Goal: Task Accomplishment & Management: Manage account settings

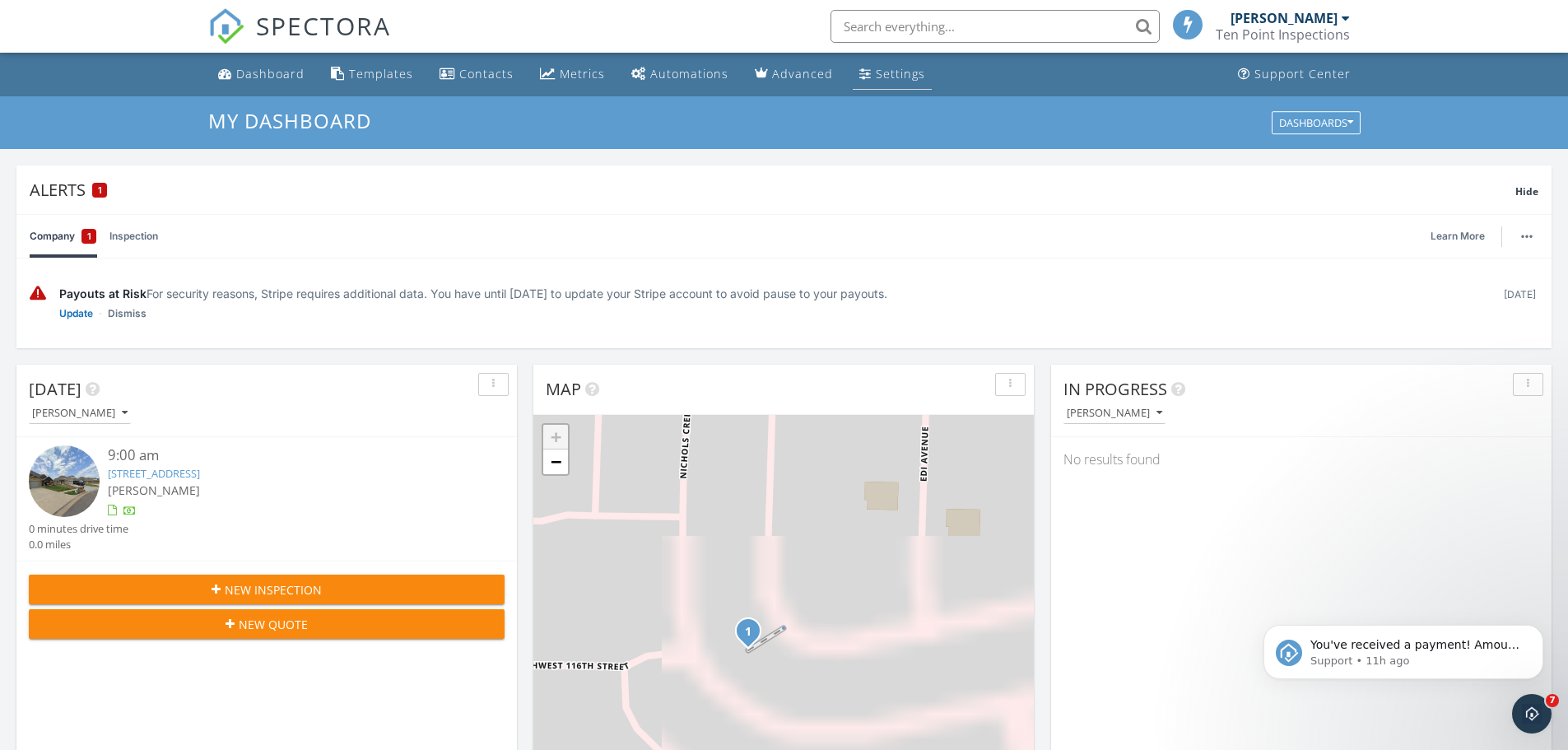
click at [901, 67] on div "Settings" at bounding box center [900, 73] width 50 height 16
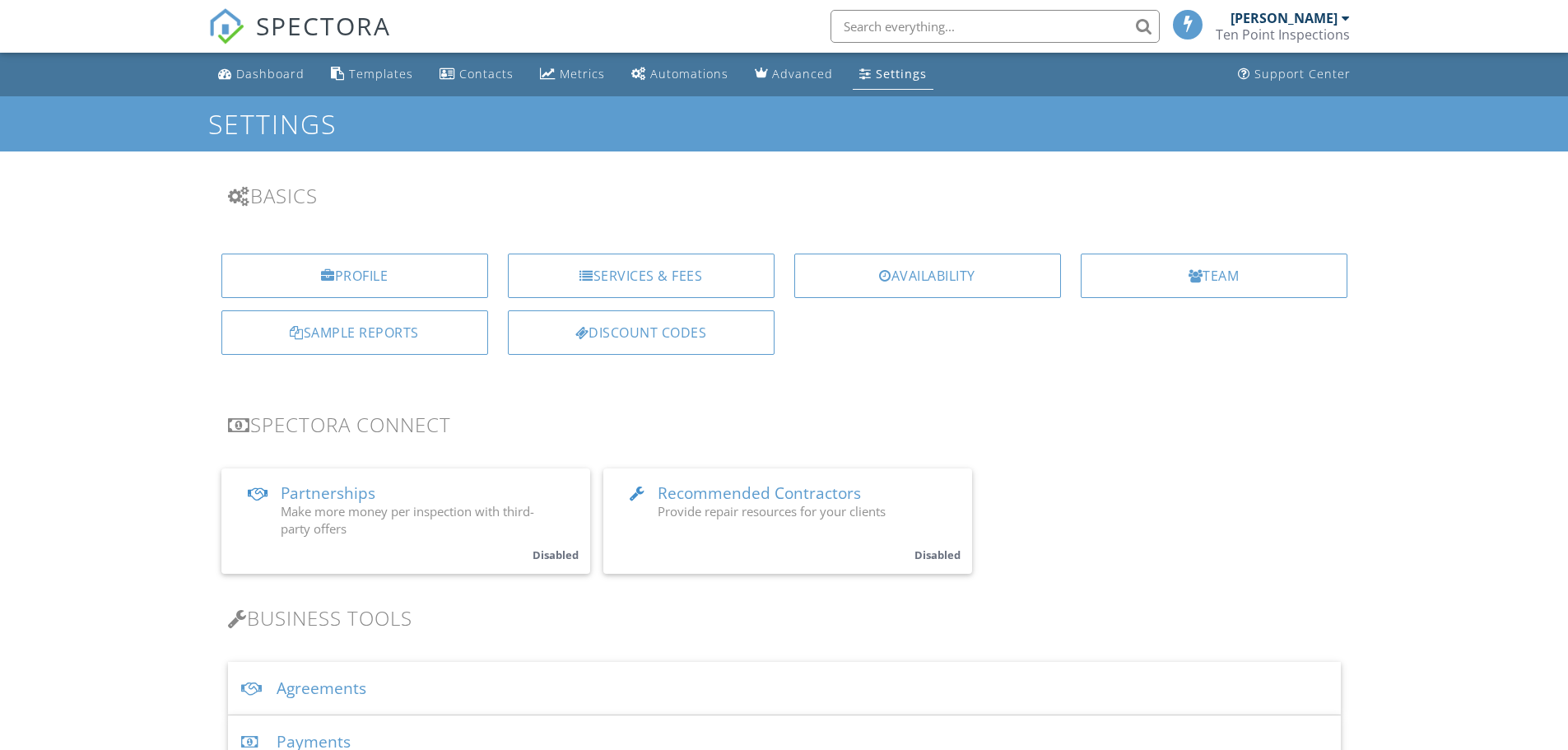
click at [366, 280] on div "Profile" at bounding box center [354, 275] width 267 height 44
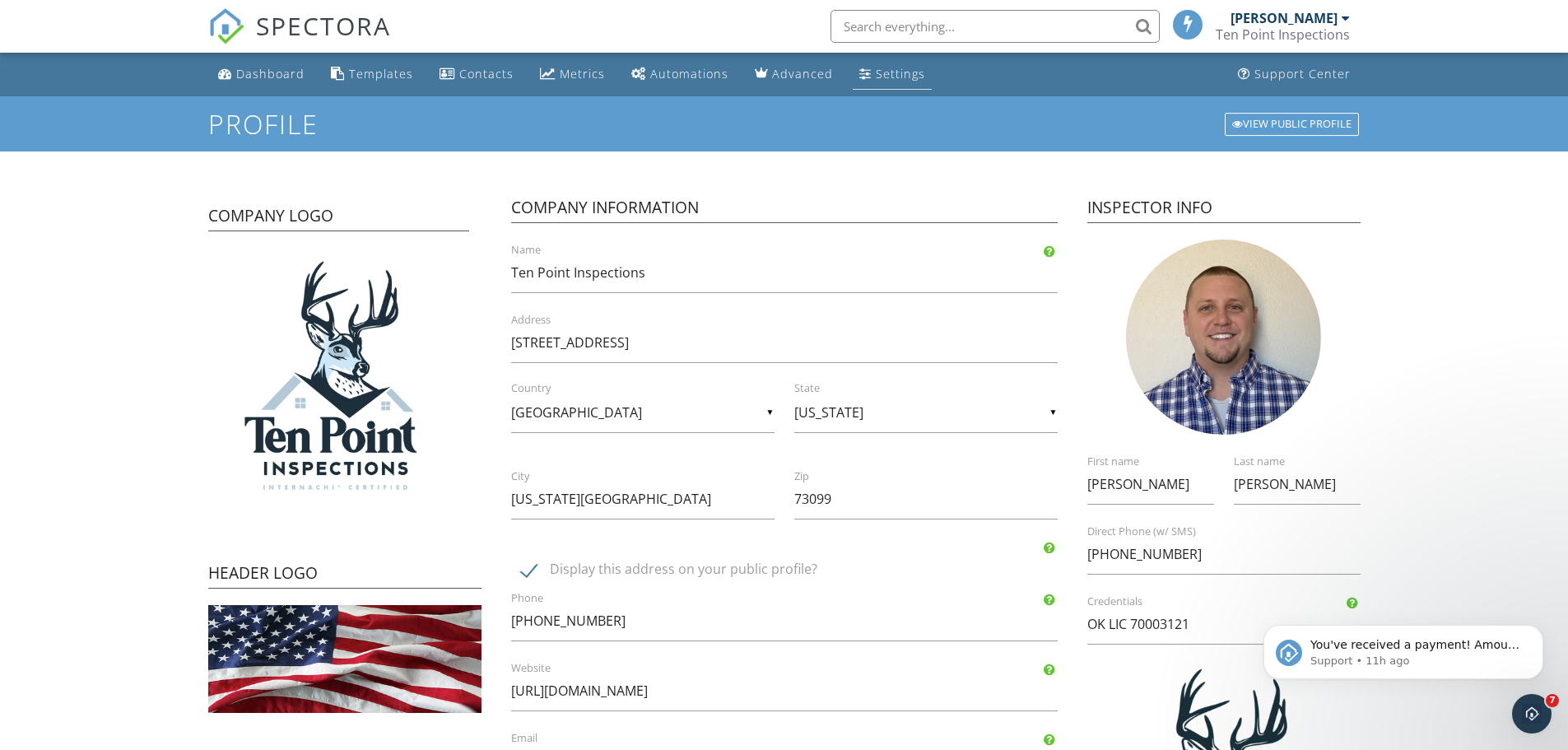
click at [885, 76] on div "Settings" at bounding box center [900, 73] width 50 height 16
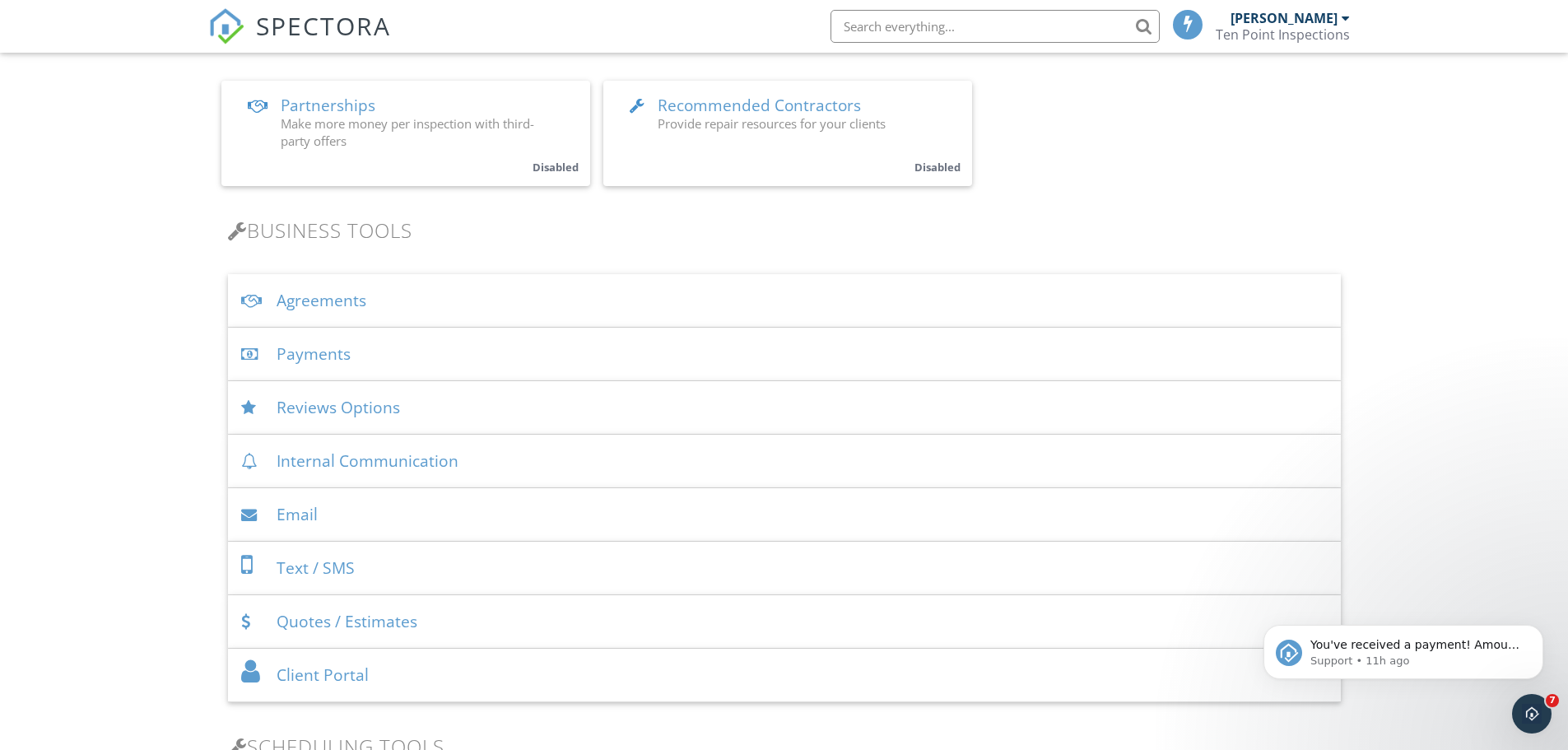
scroll to position [412, 0]
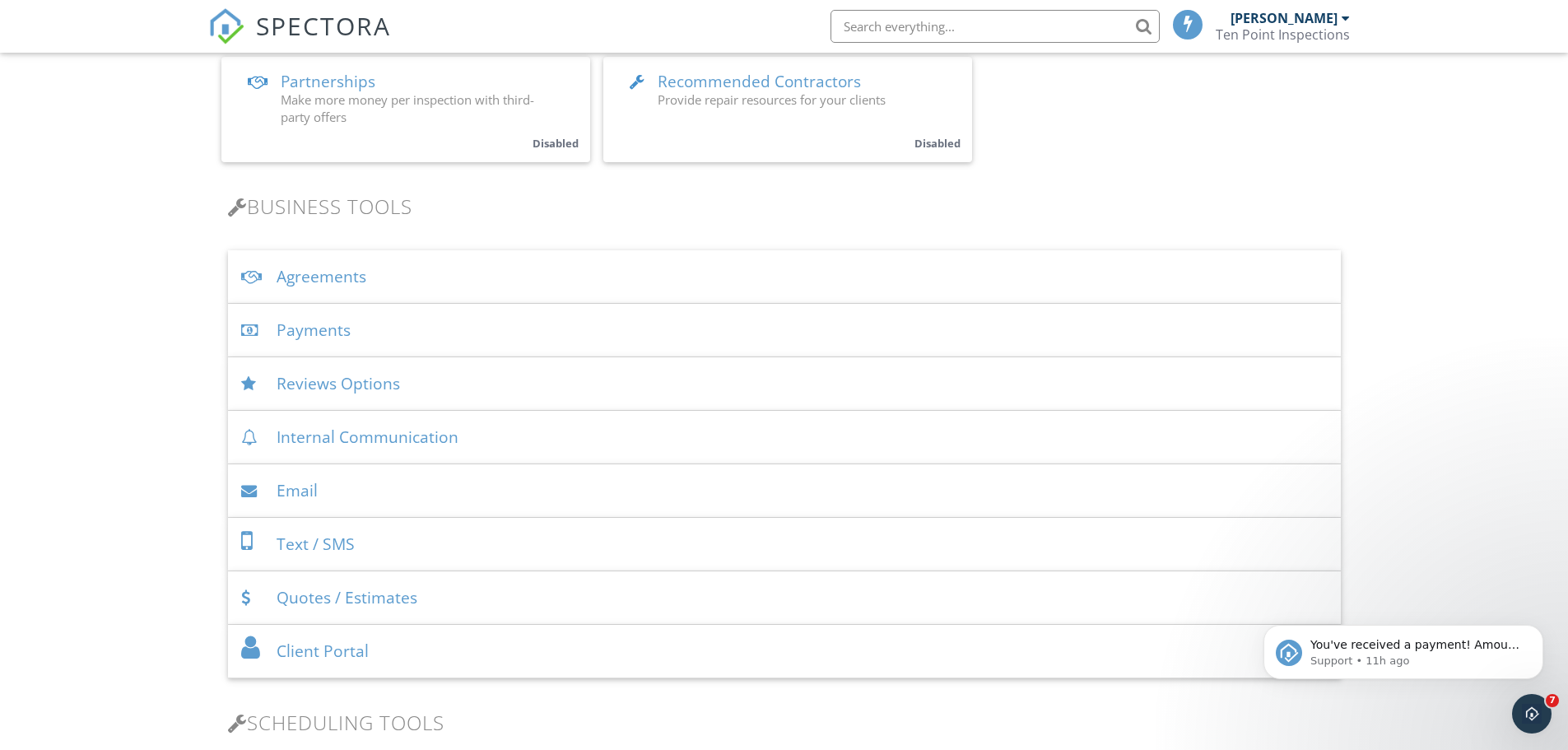
click at [373, 332] on div "Payments" at bounding box center [784, 330] width 1113 height 53
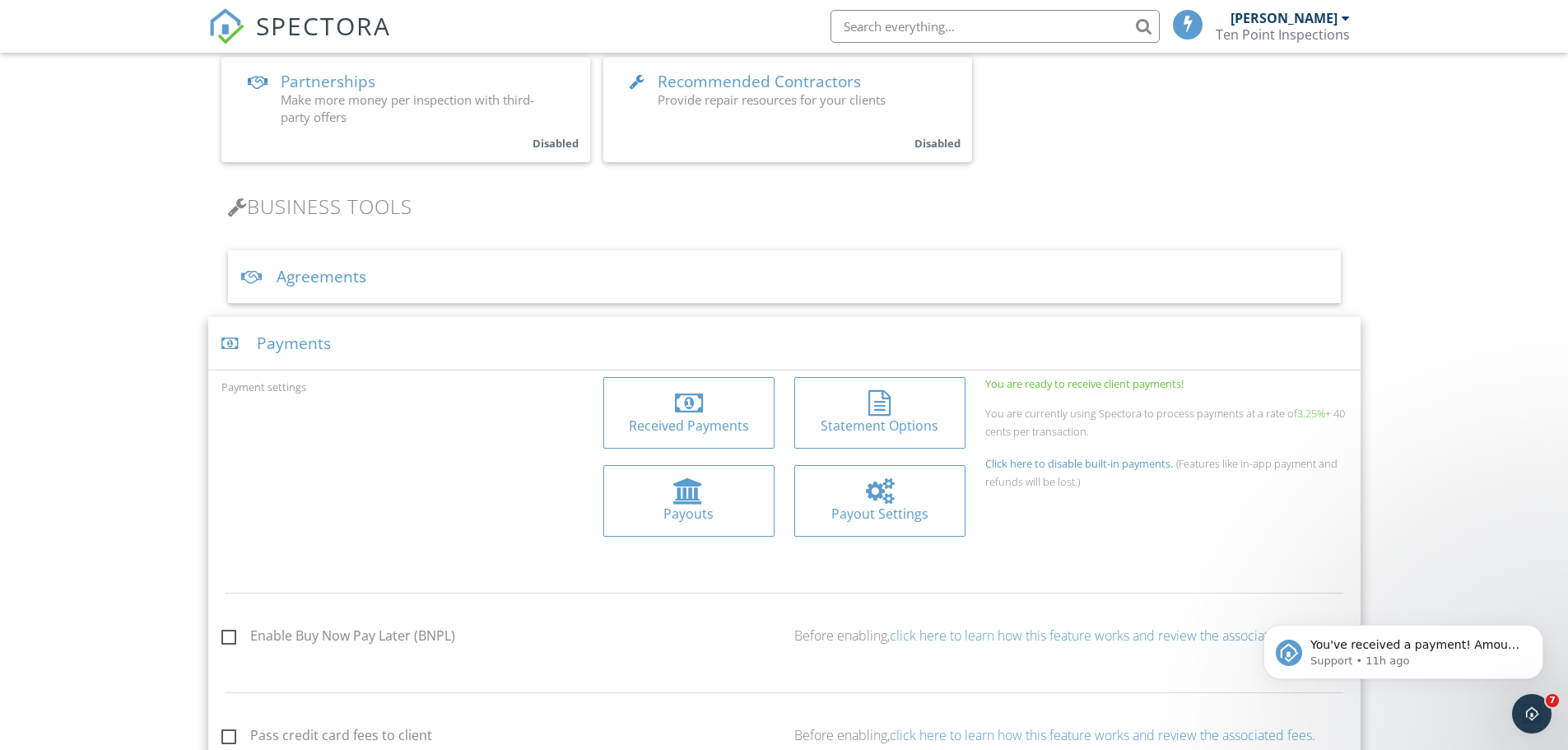
click at [906, 501] on div at bounding box center [880, 491] width 145 height 27
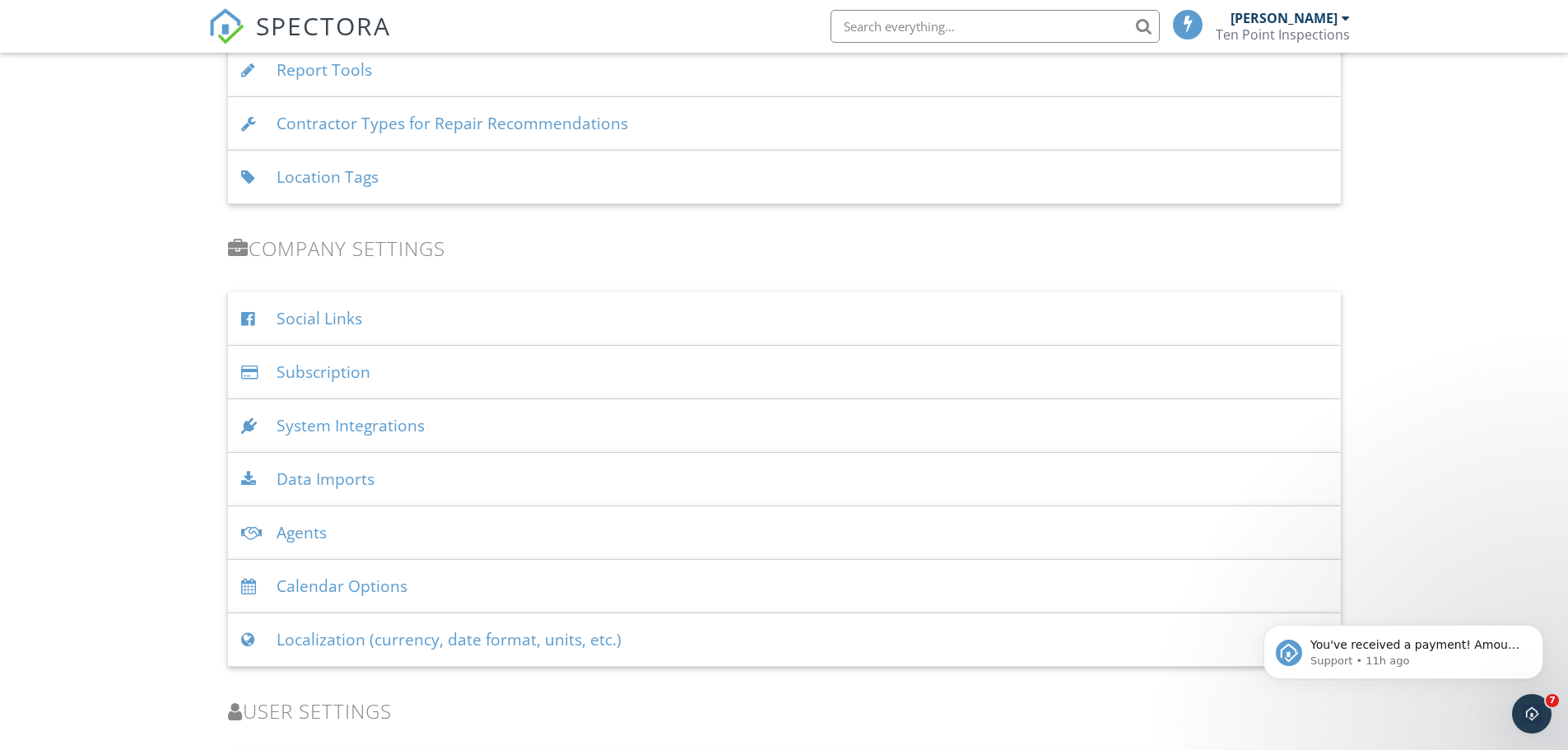
scroll to position [2676, 0]
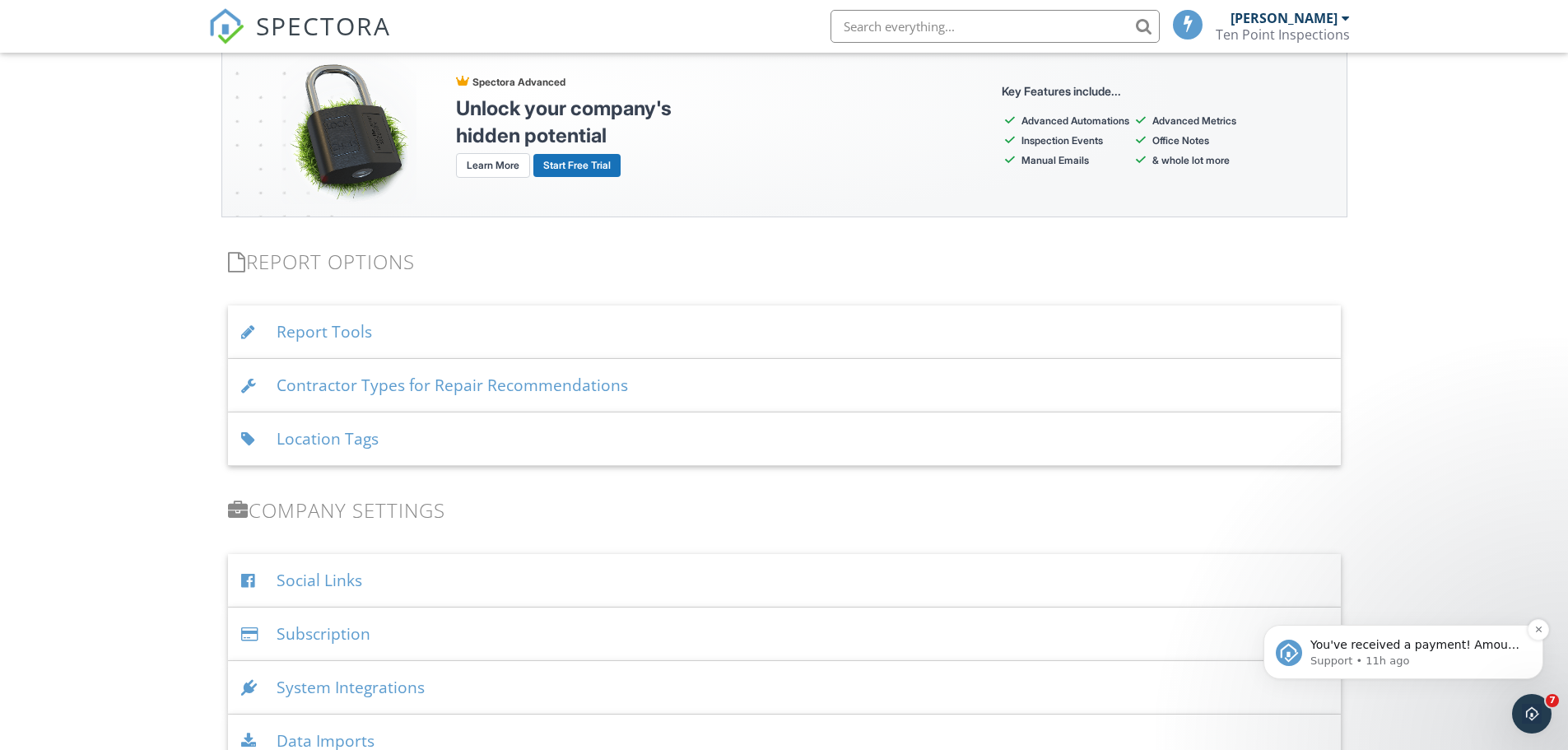
click at [1396, 658] on p "Support • 11h ago" at bounding box center [1416, 661] width 212 height 15
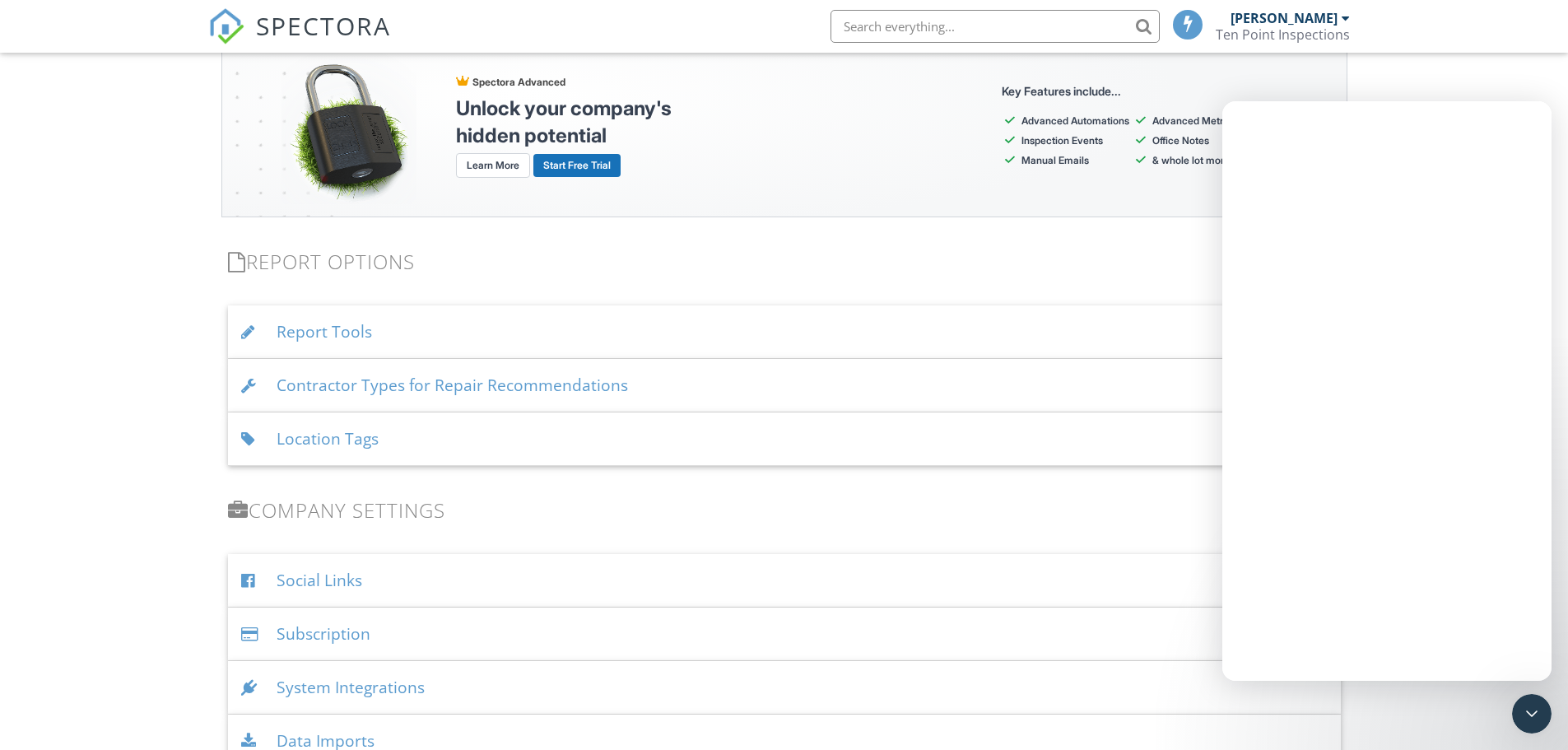
scroll to position [0, 0]
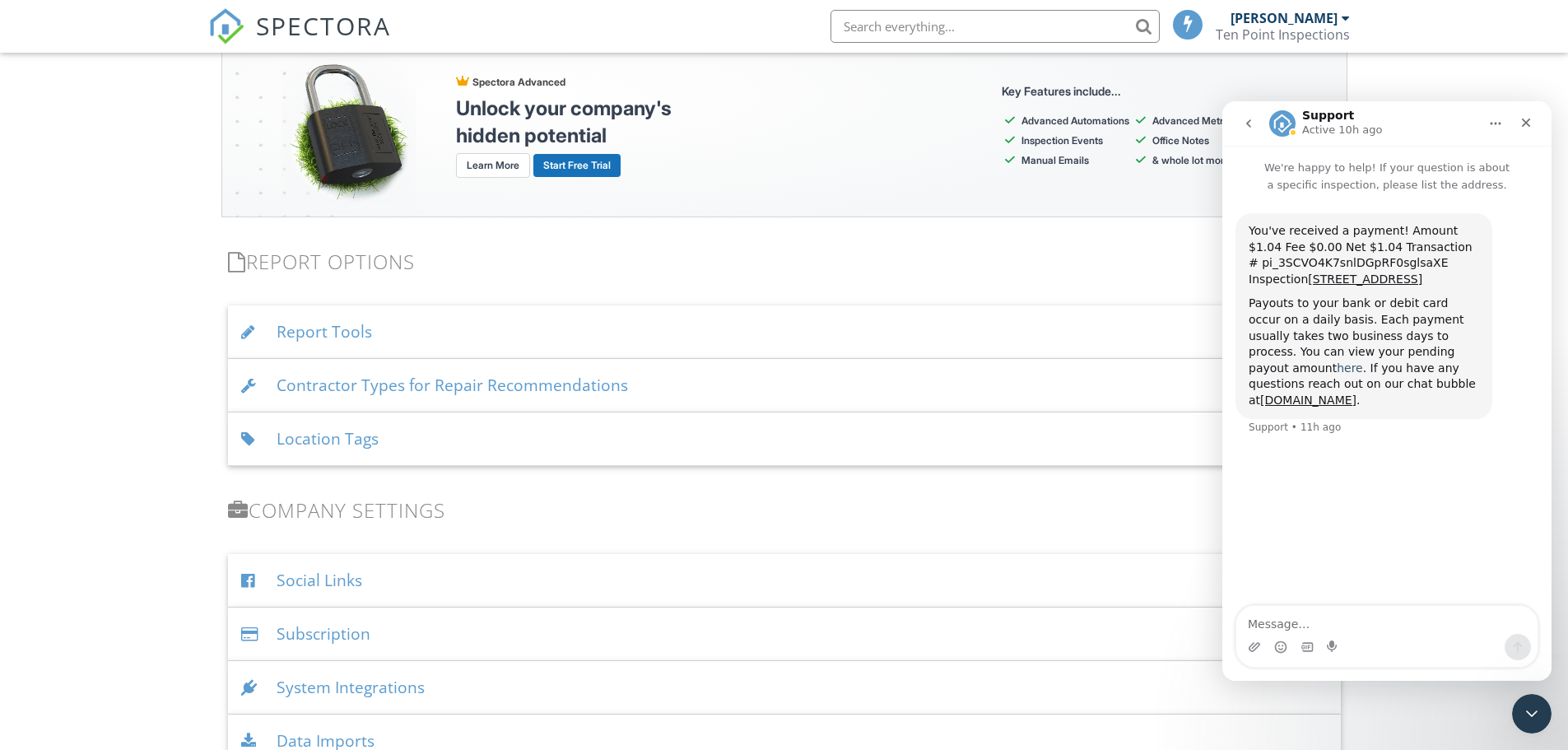
click at [1363, 362] on link "here" at bounding box center [1350, 368] width 27 height 13
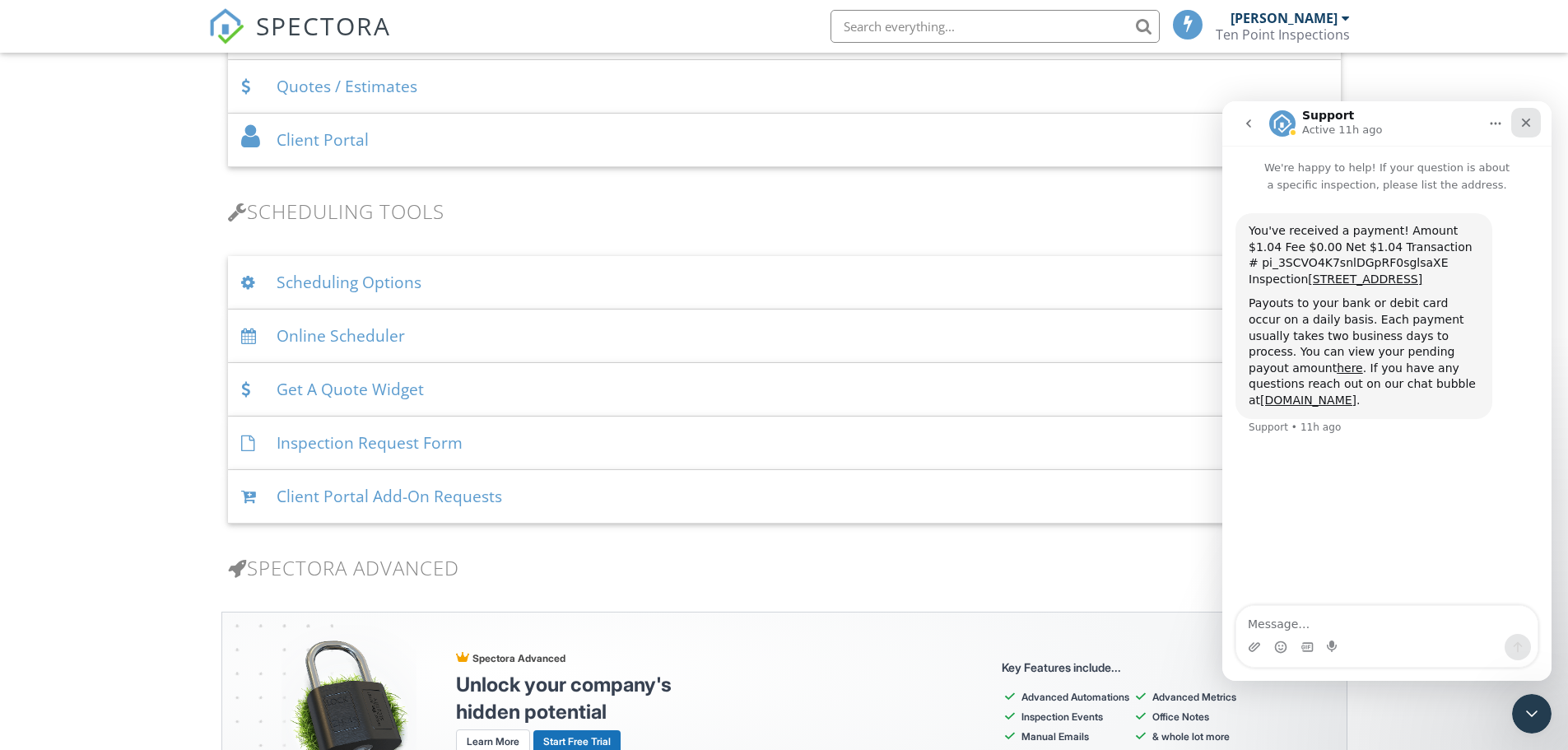
click at [1523, 117] on icon "Close" at bounding box center [1526, 122] width 13 height 13
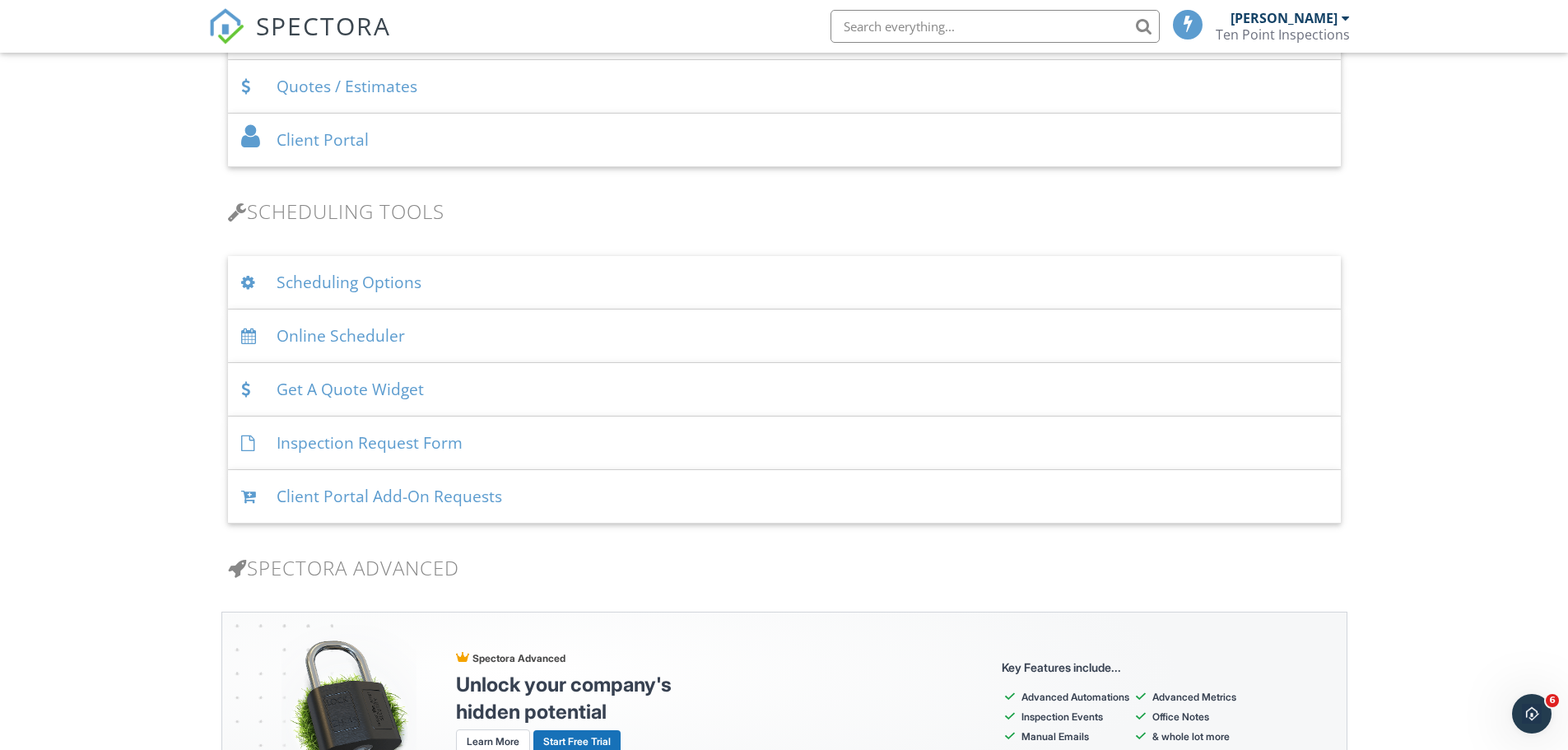
scroll to position [1853, 0]
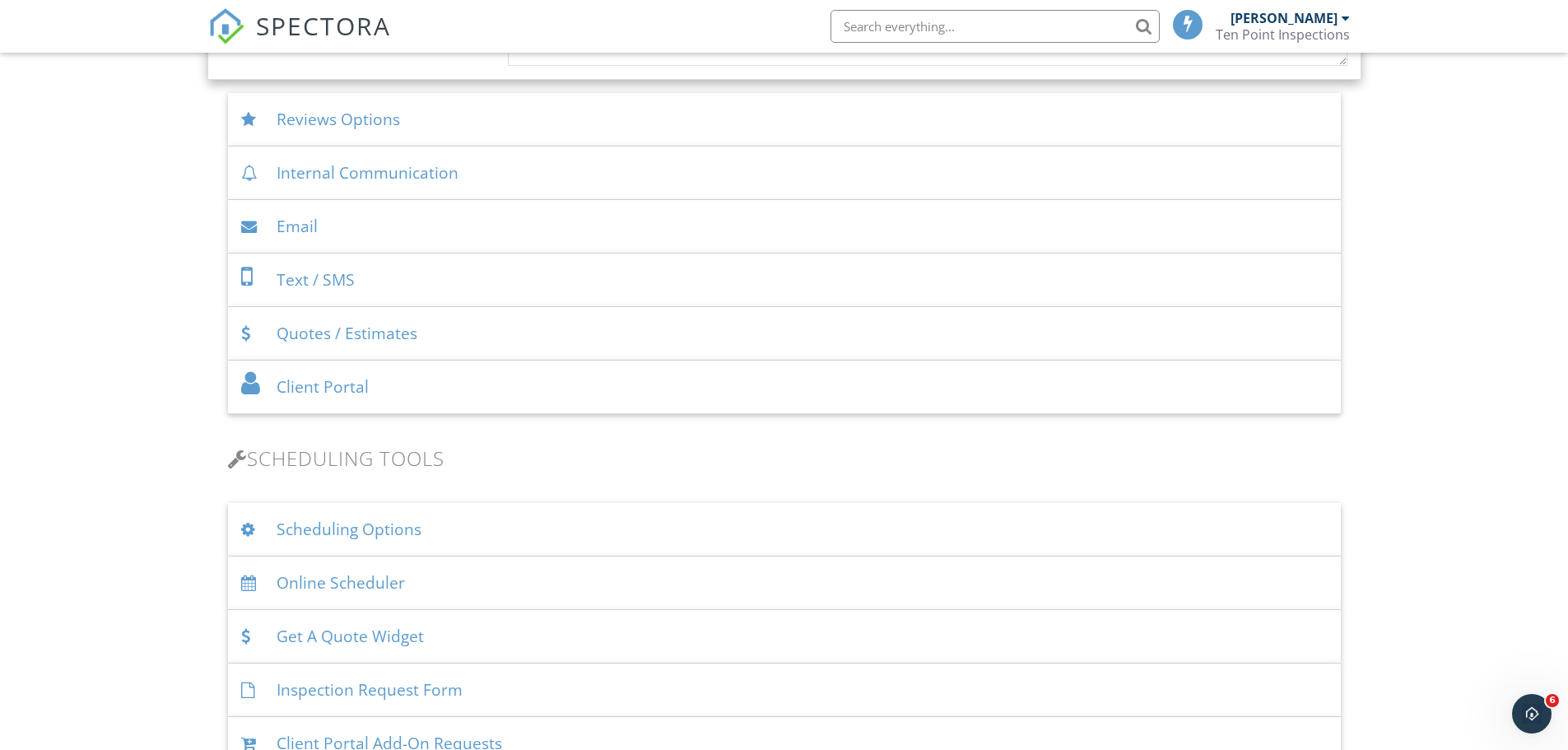
click at [1321, 44] on div "Logan Bradley Ten Point Inspections" at bounding box center [1283, 26] width 134 height 52
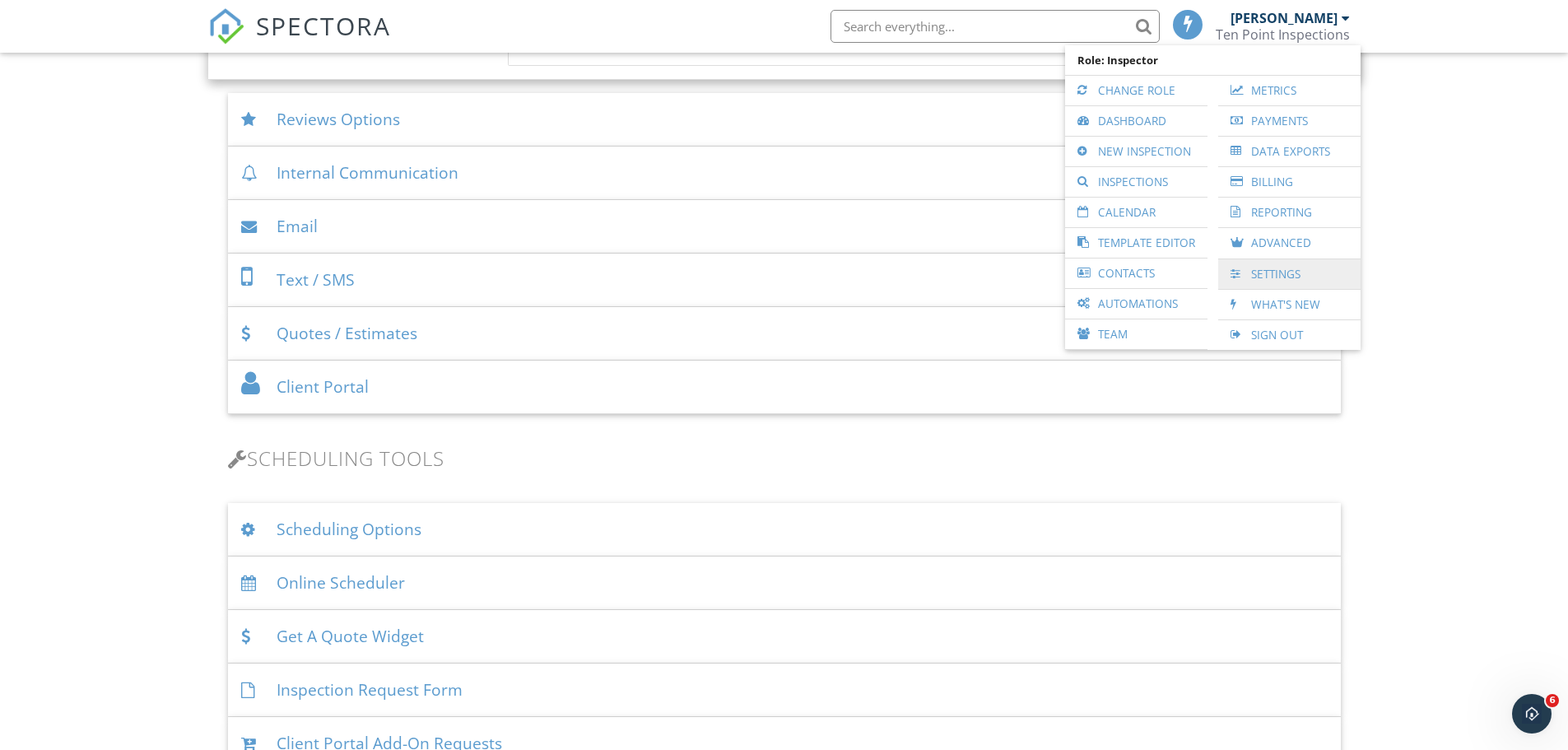
click at [1287, 276] on link "Settings" at bounding box center [1289, 274] width 126 height 29
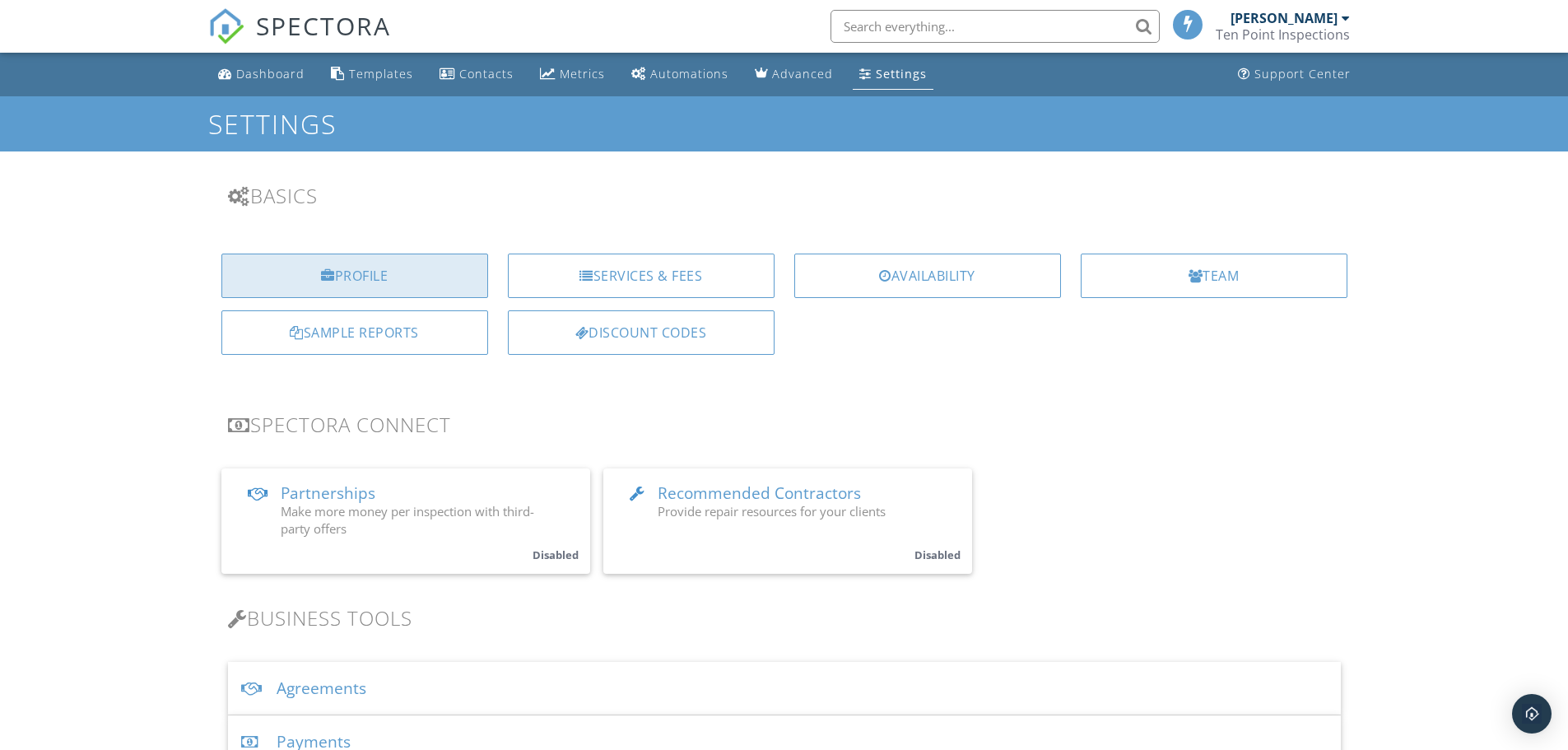
click at [343, 278] on div "Profile" at bounding box center [354, 275] width 267 height 44
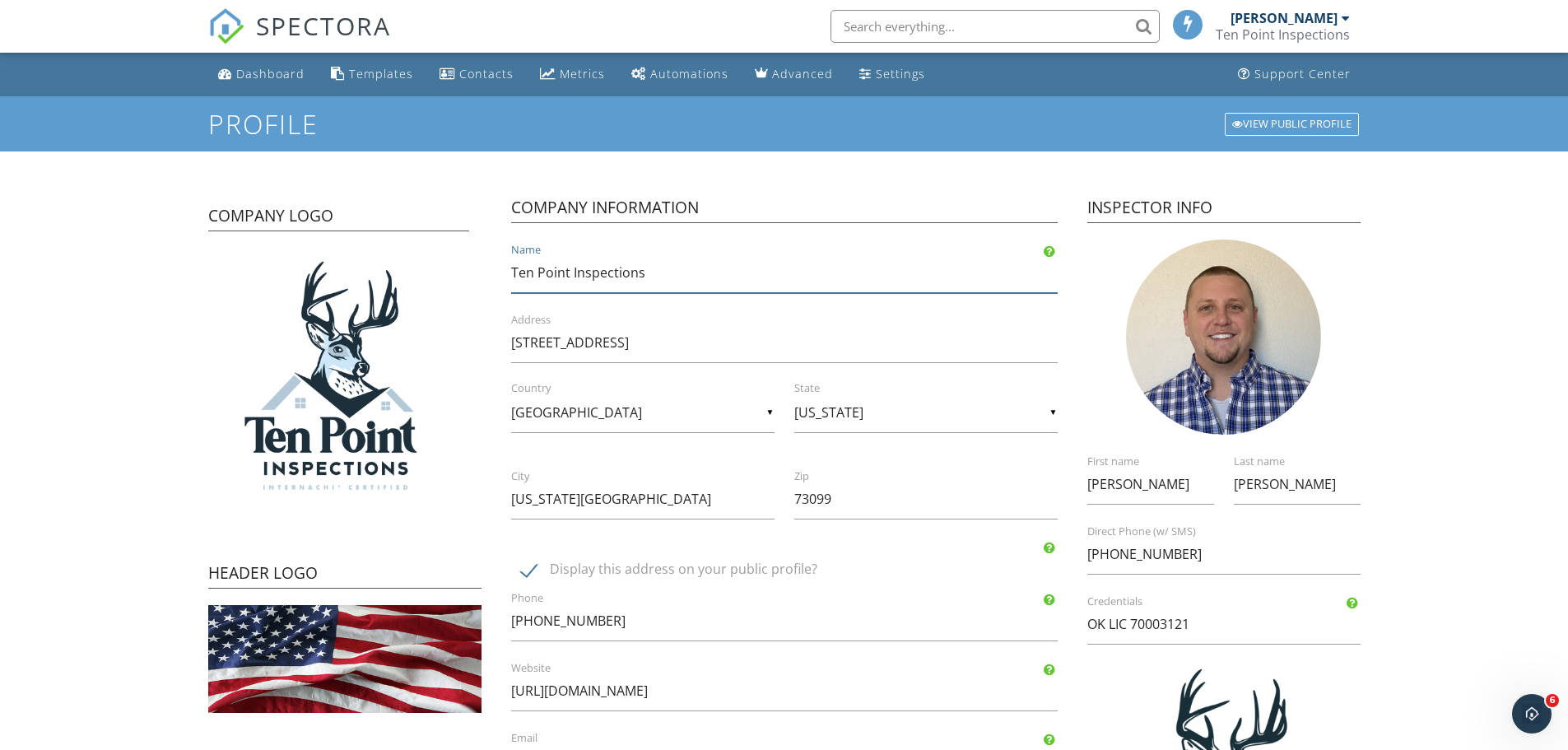
click at [767, 291] on input "Ten Point Inspections" at bounding box center [784, 273] width 547 height 40
type input "Ten Point Inspections LLC"
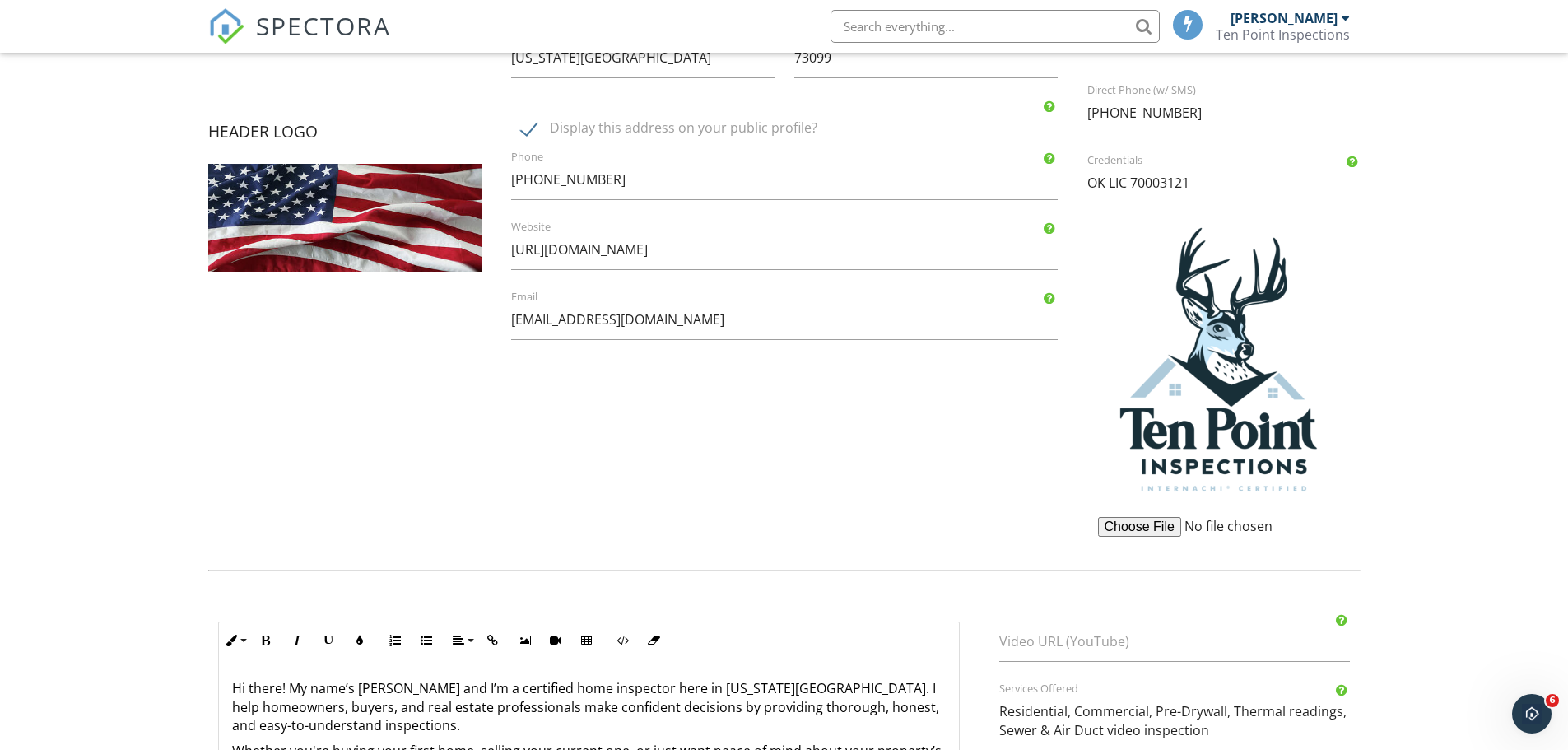
scroll to position [672, 0]
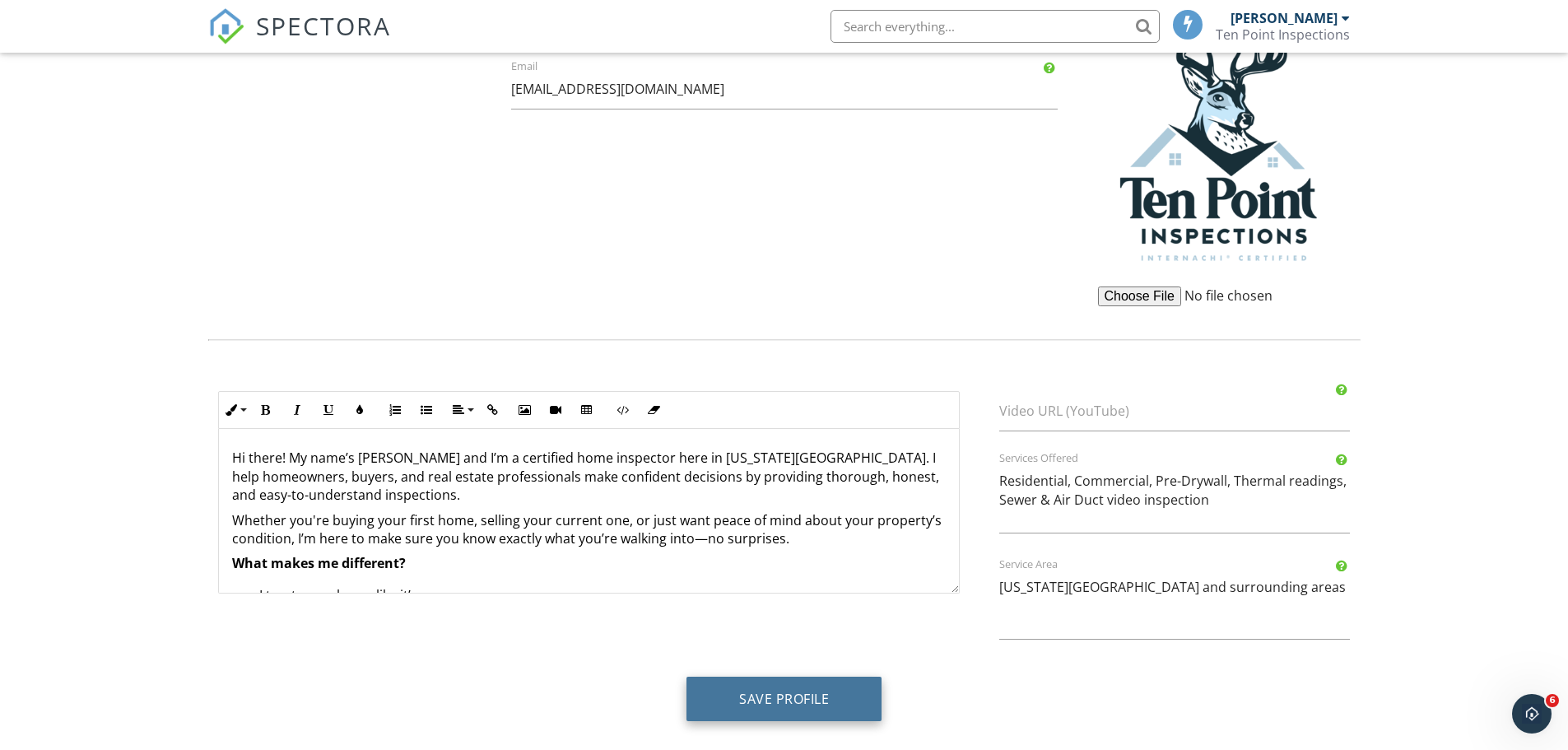
click at [853, 700] on button "Save Profile" at bounding box center [784, 699] width 195 height 44
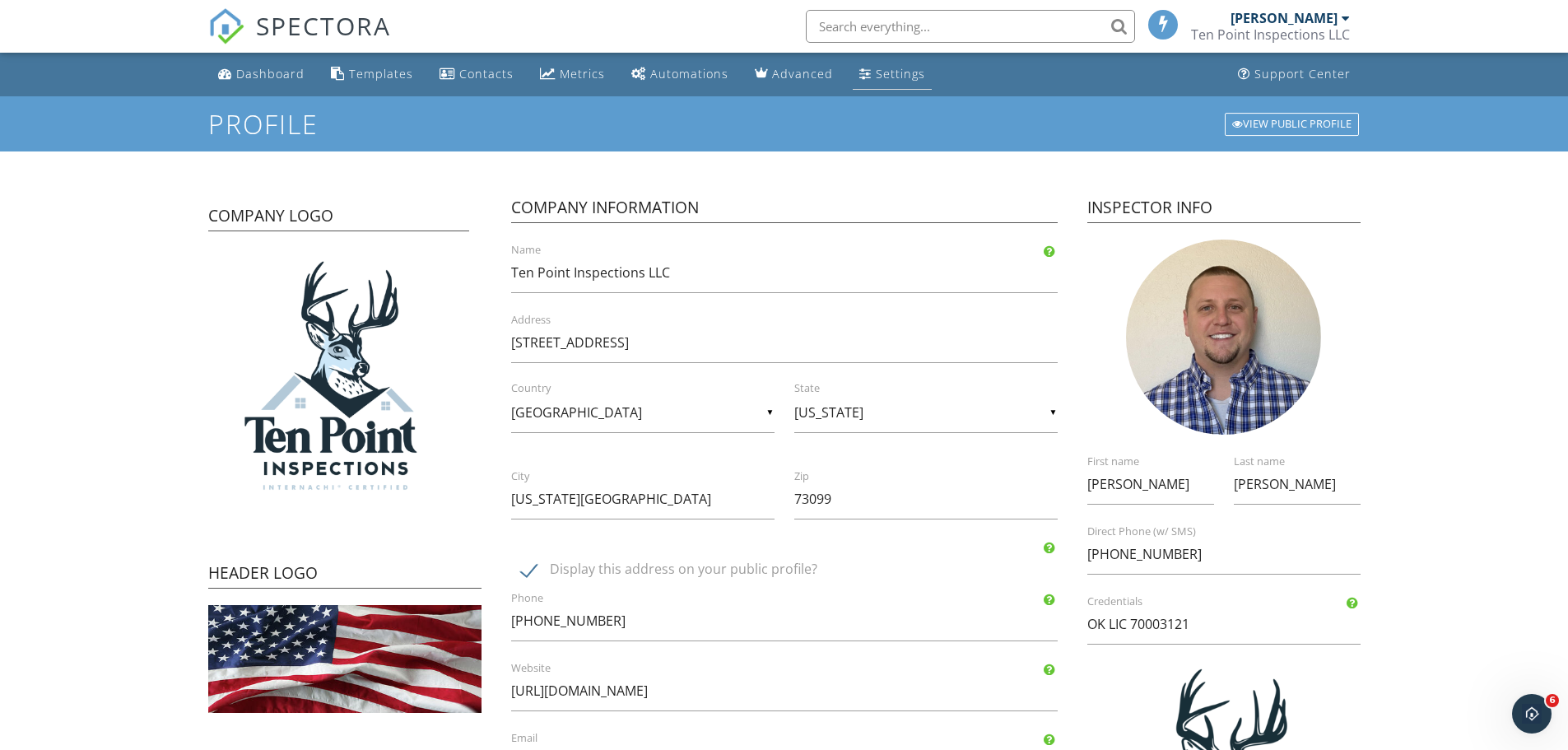
click at [894, 71] on div "Settings" at bounding box center [900, 73] width 50 height 16
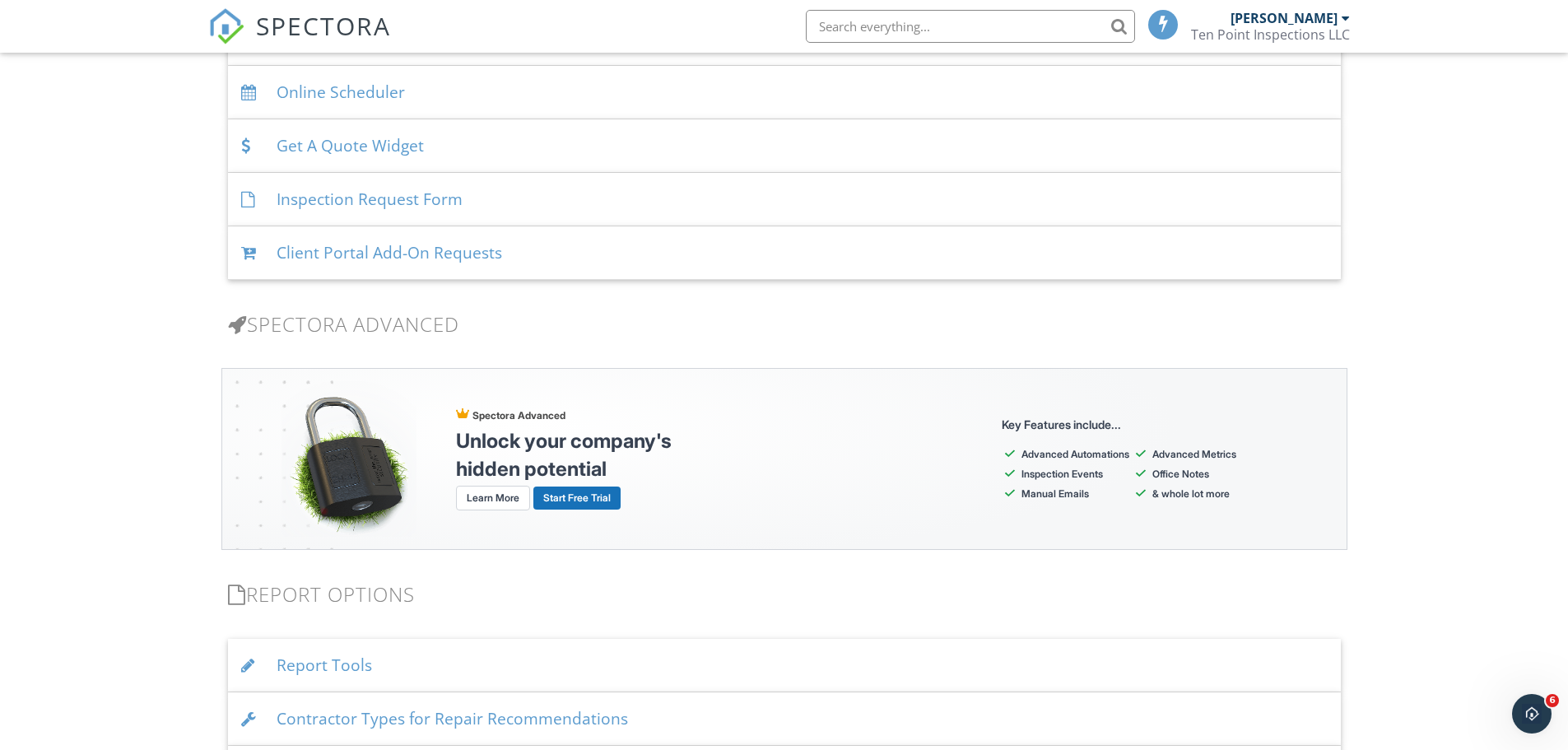
scroll to position [988, 0]
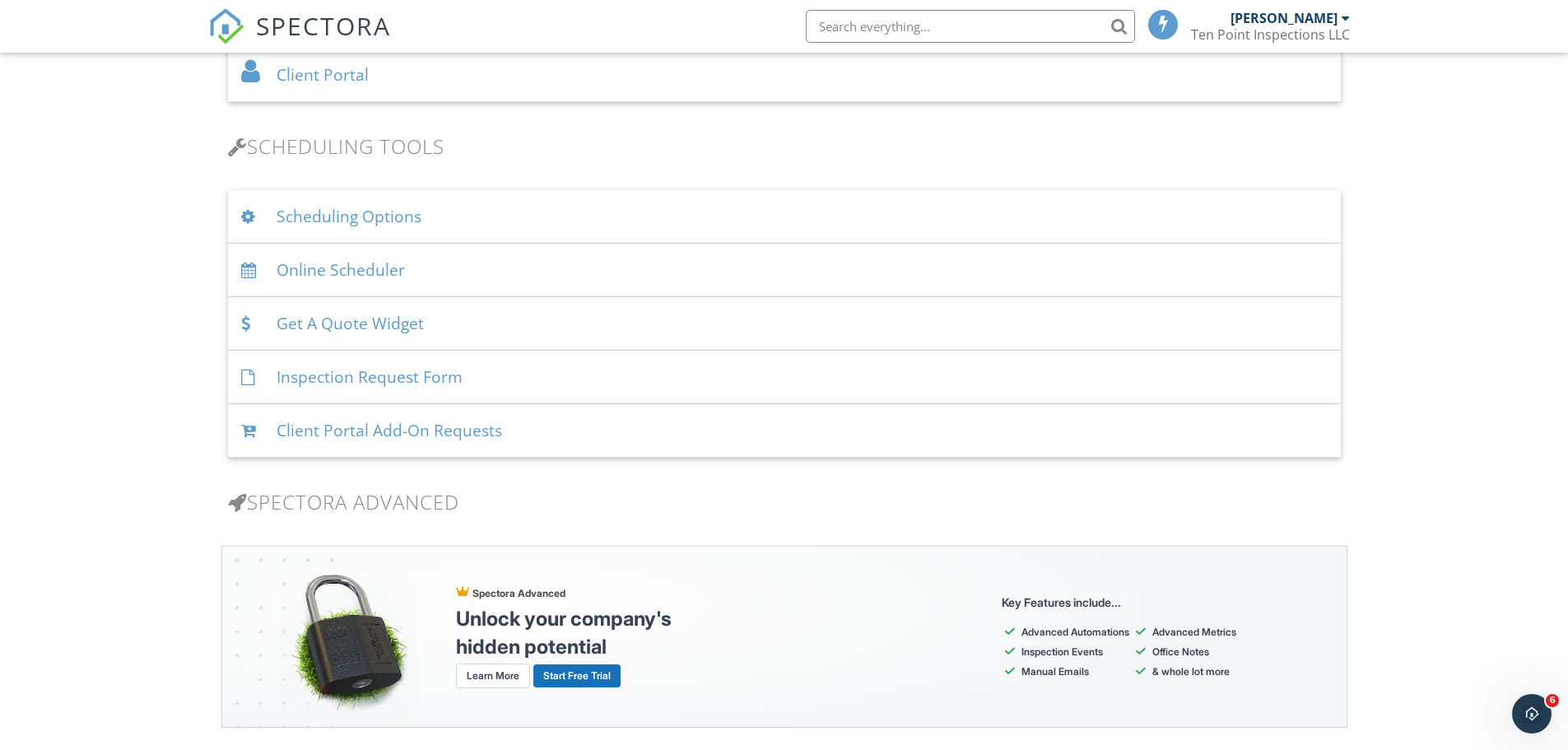
click at [565, 316] on div "Get A Quote Widget" at bounding box center [784, 324] width 1113 height 53
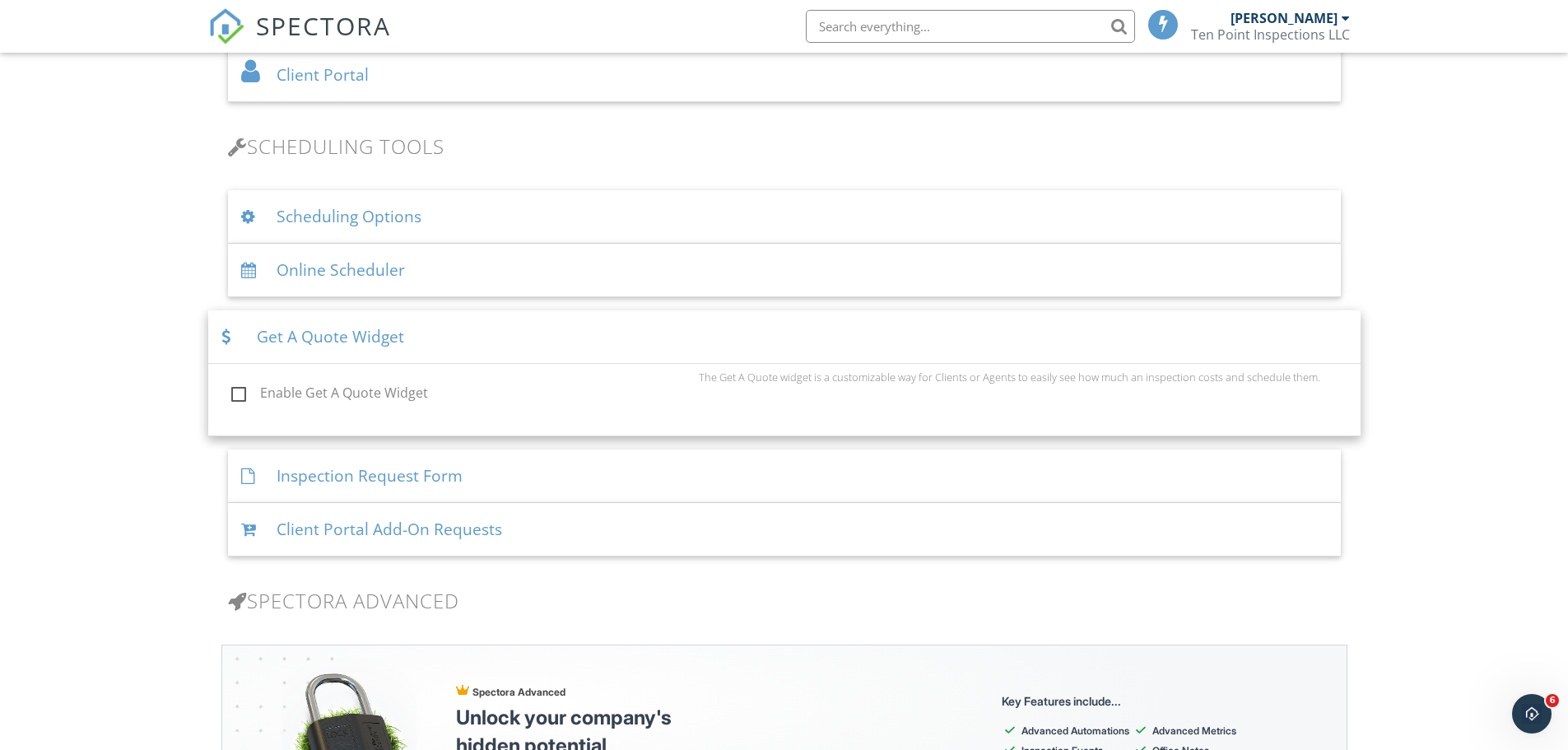
click at [1412, 343] on div "Dashboard Templates Contacts Metrics Automations Advanced Settings Support Cent…" at bounding box center [784, 453] width 1568 height 2777
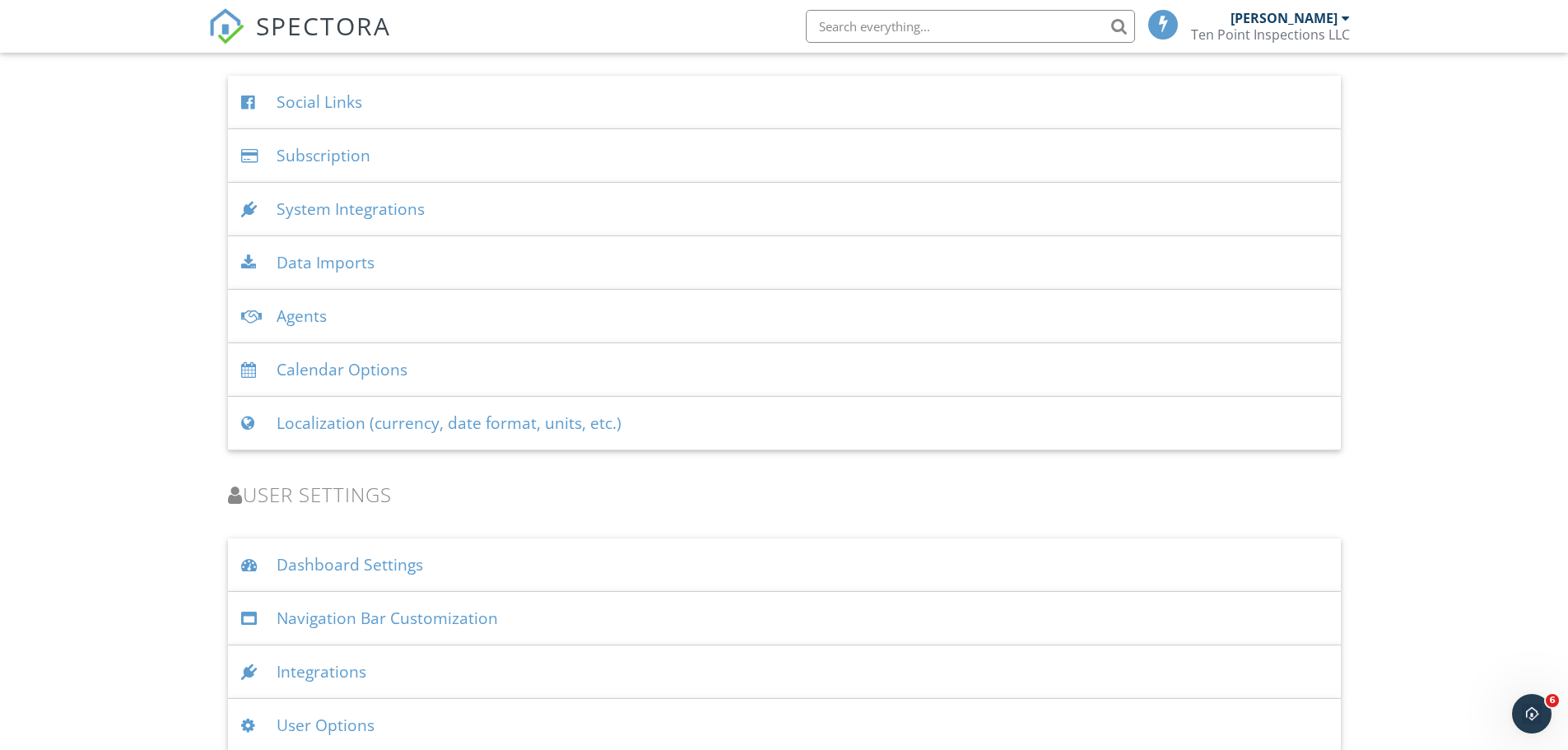
scroll to position [2092, 0]
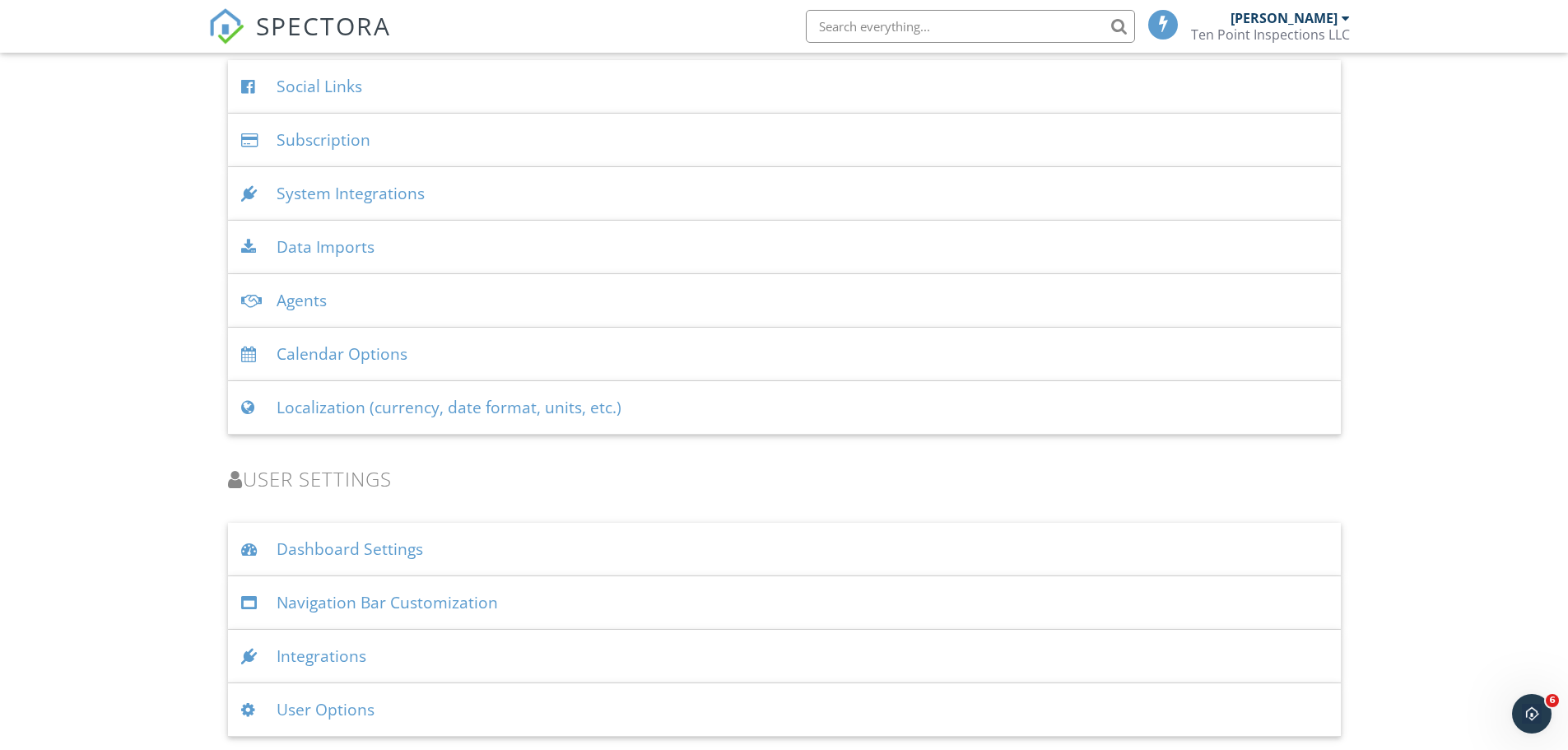
click at [350, 655] on div "Integrations" at bounding box center [784, 656] width 1113 height 53
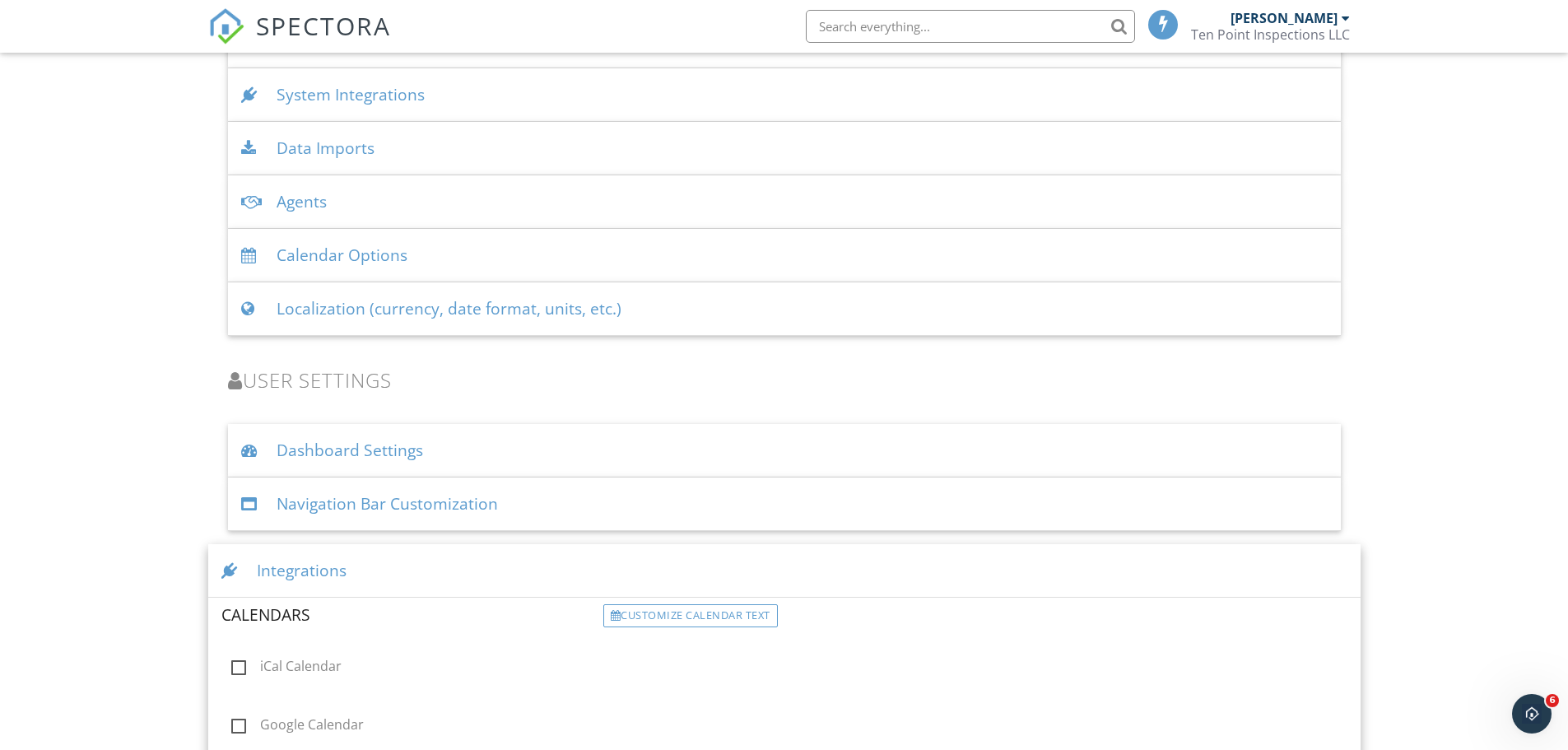
scroll to position [2289, 0]
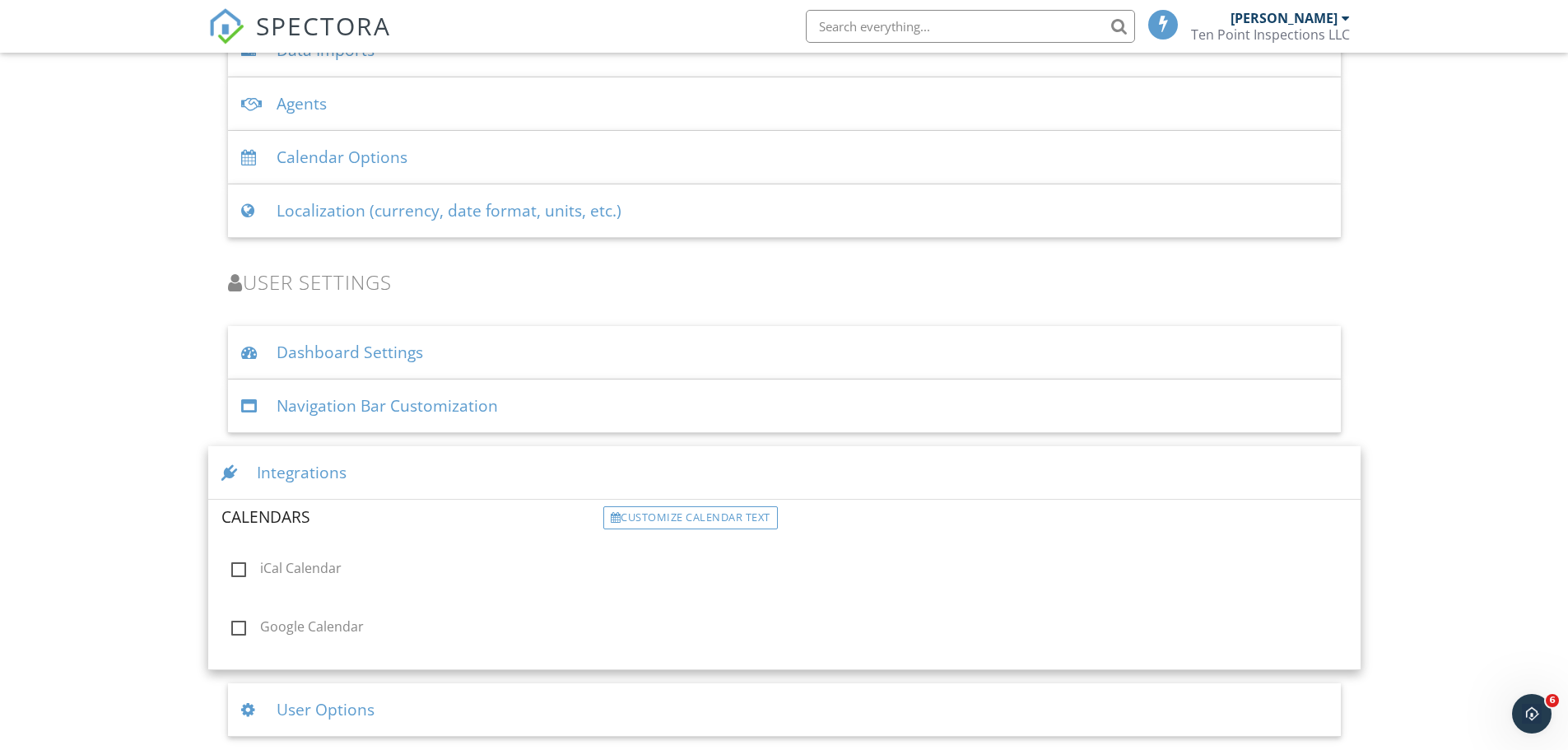
click at [335, 476] on div "Integrations" at bounding box center [784, 473] width 1152 height 53
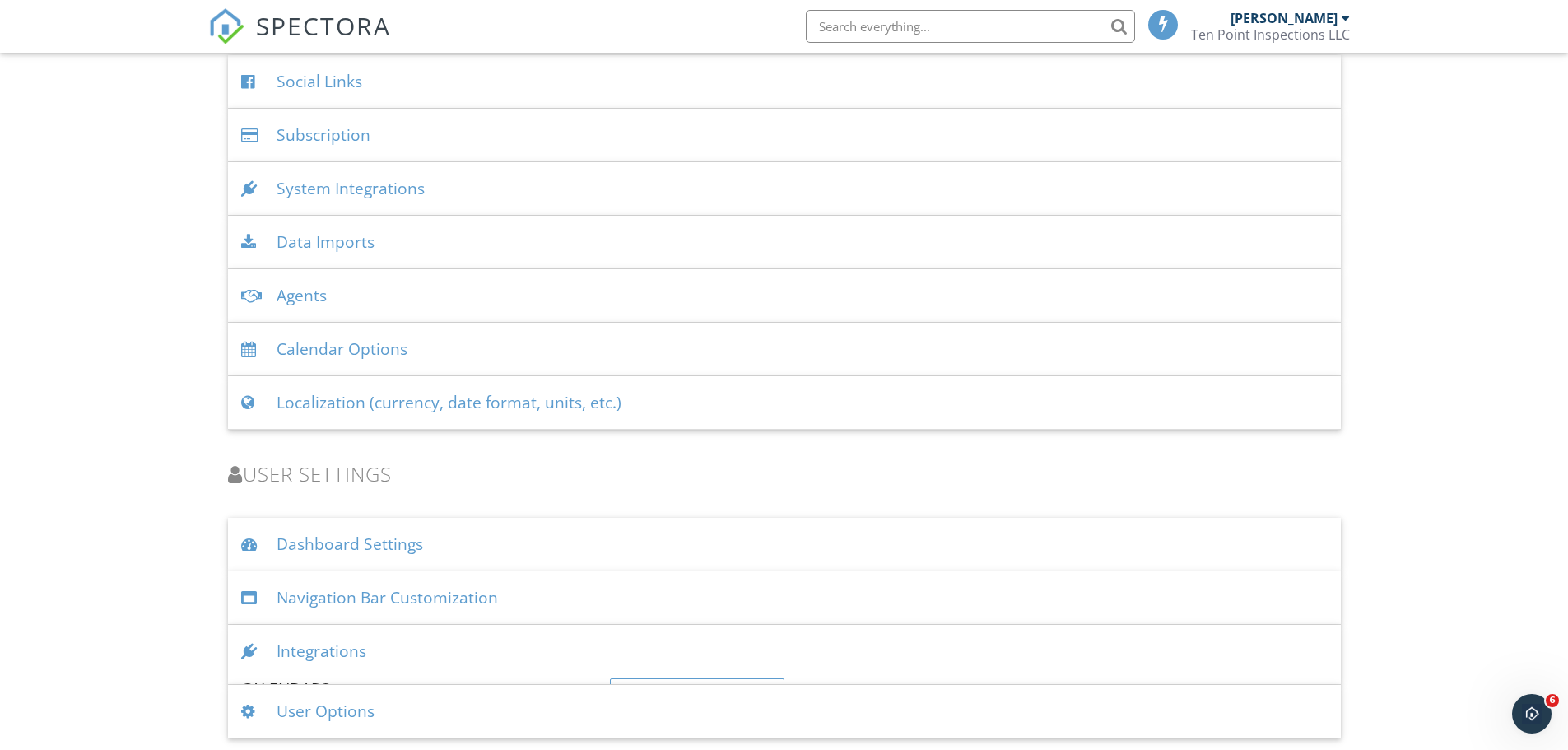
scroll to position [2092, 0]
click at [392, 545] on div "Dashboard Settings" at bounding box center [784, 550] width 1113 height 53
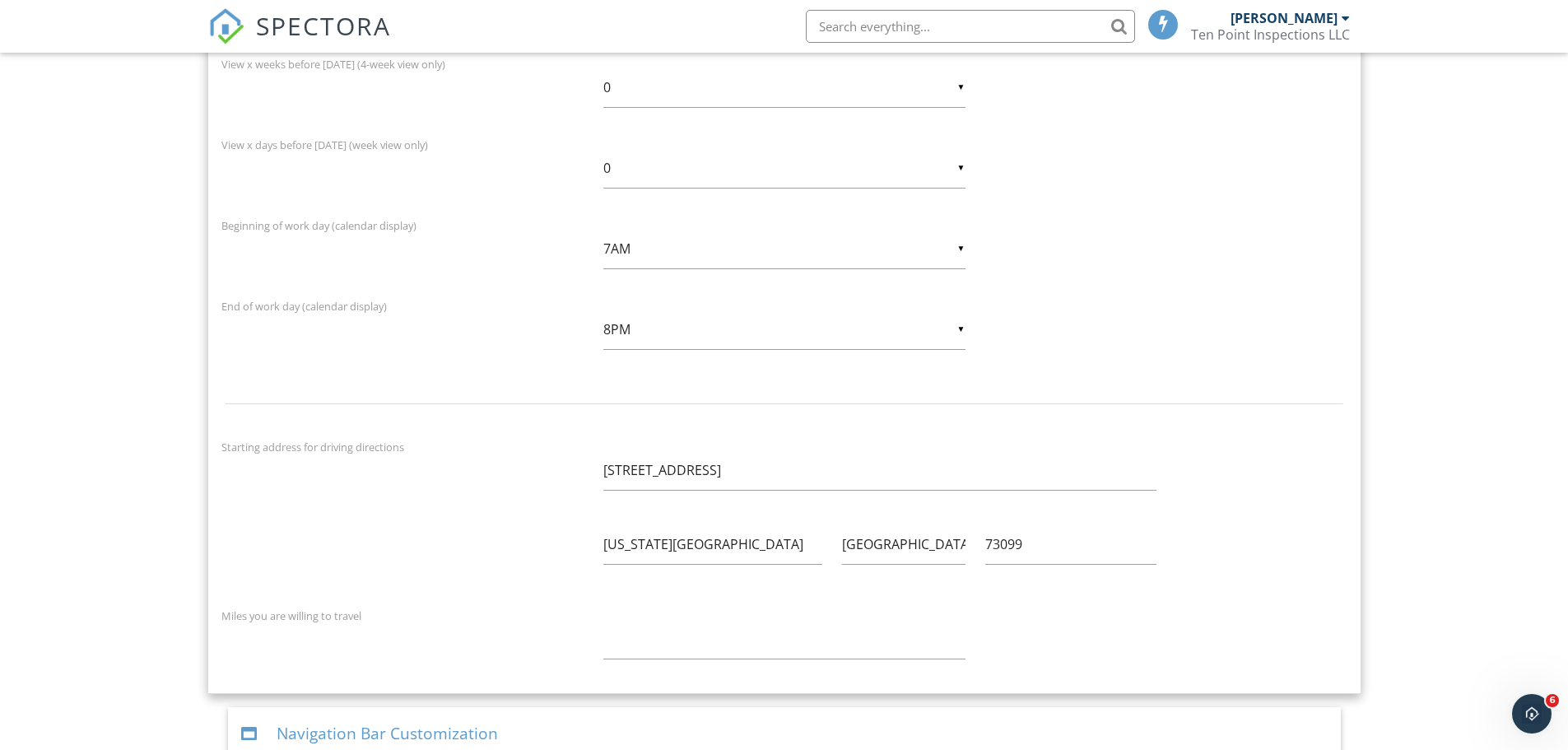
scroll to position [2994, 0]
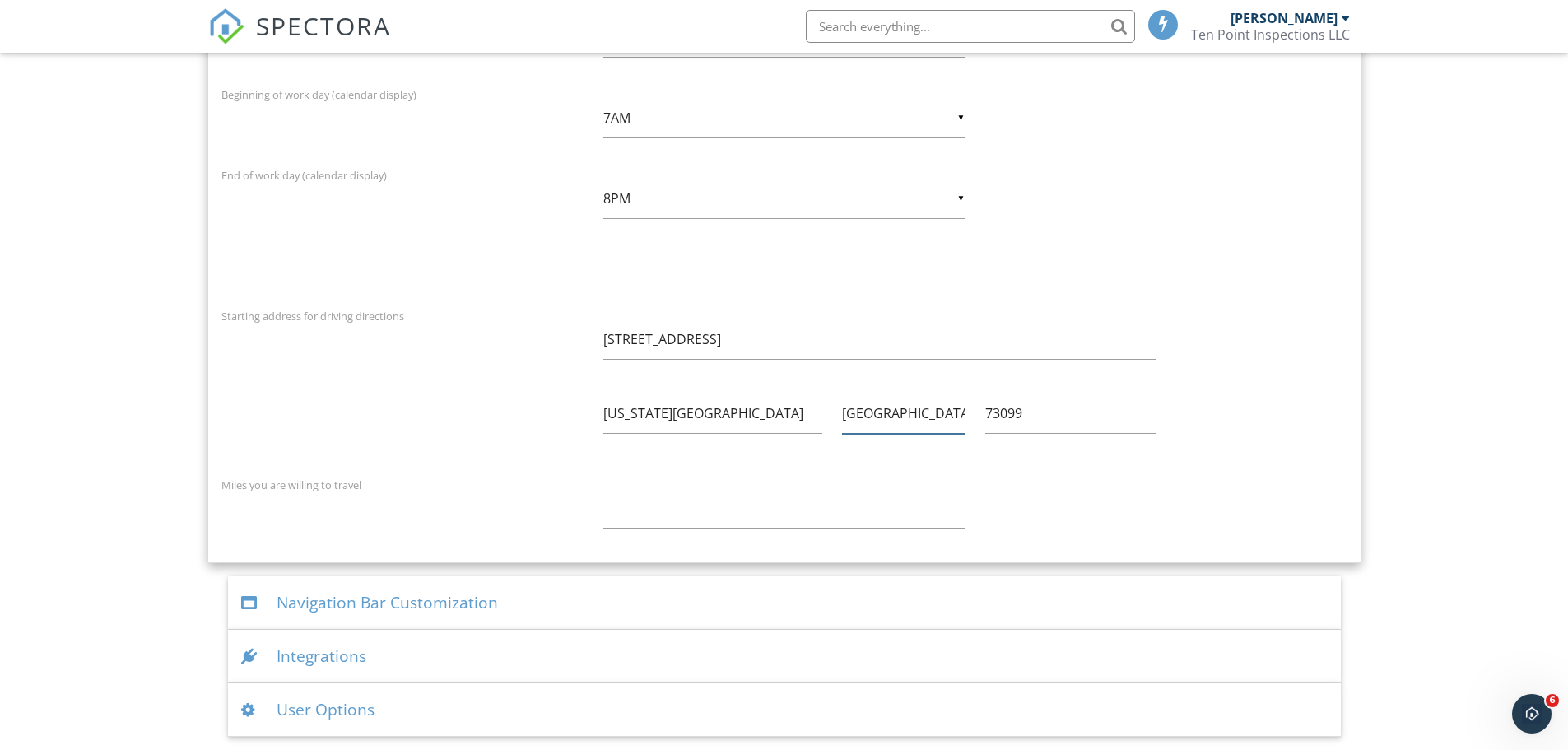
click at [865, 416] on input "TX" at bounding box center [904, 414] width 124 height 40
drag, startPoint x: 865, startPoint y: 416, endPoint x: 826, endPoint y: 416, distance: 39.0
click at [826, 416] on div "9140 Northwest 117th Street Oklahoma City TX 73099" at bounding box center [880, 380] width 573 height 148
type input "[US_STATE]"
click at [1057, 498] on div "Miles you are willing to travel" at bounding box center [784, 512] width 1146 height 74
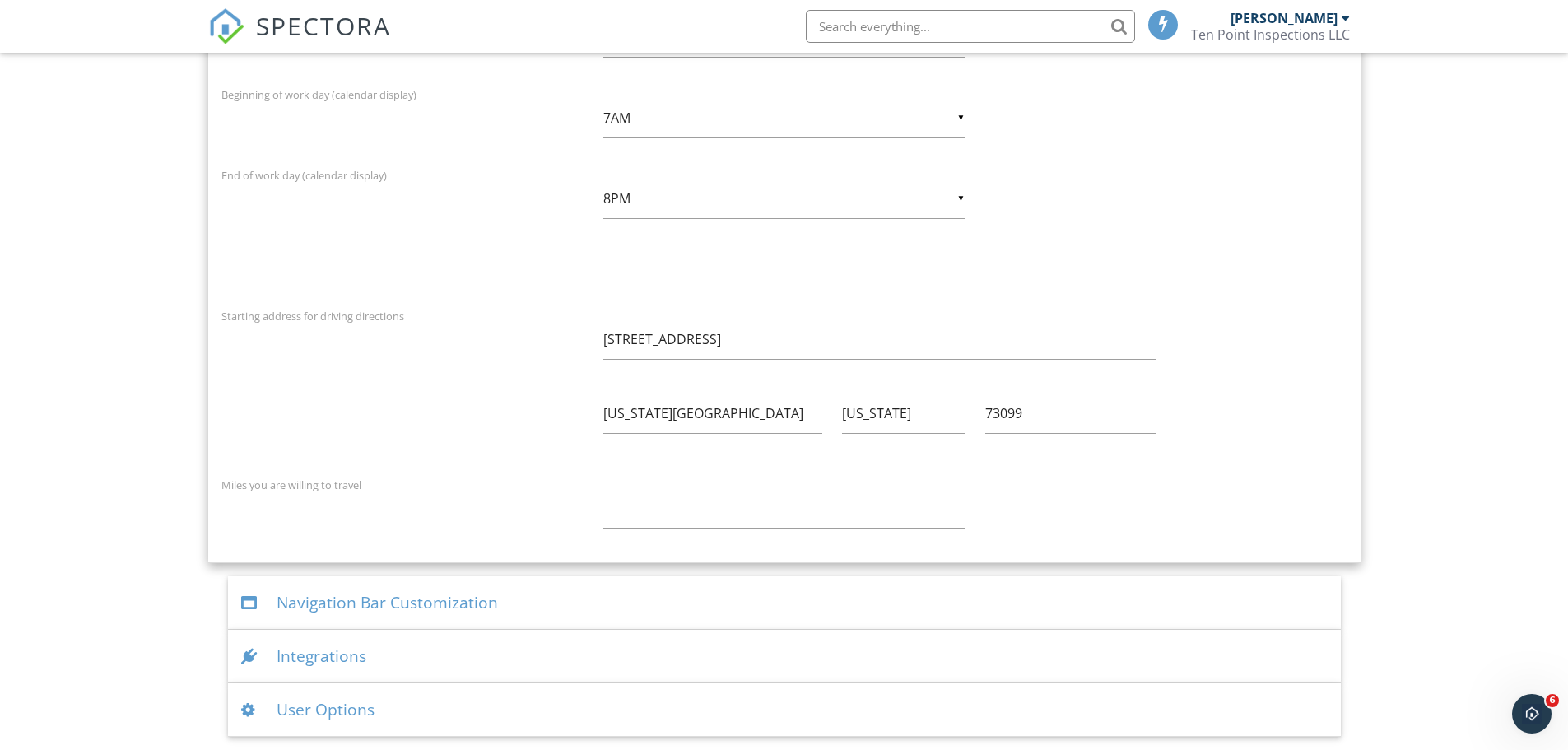
click at [455, 598] on div "Navigation Bar Customization" at bounding box center [784, 603] width 1113 height 53
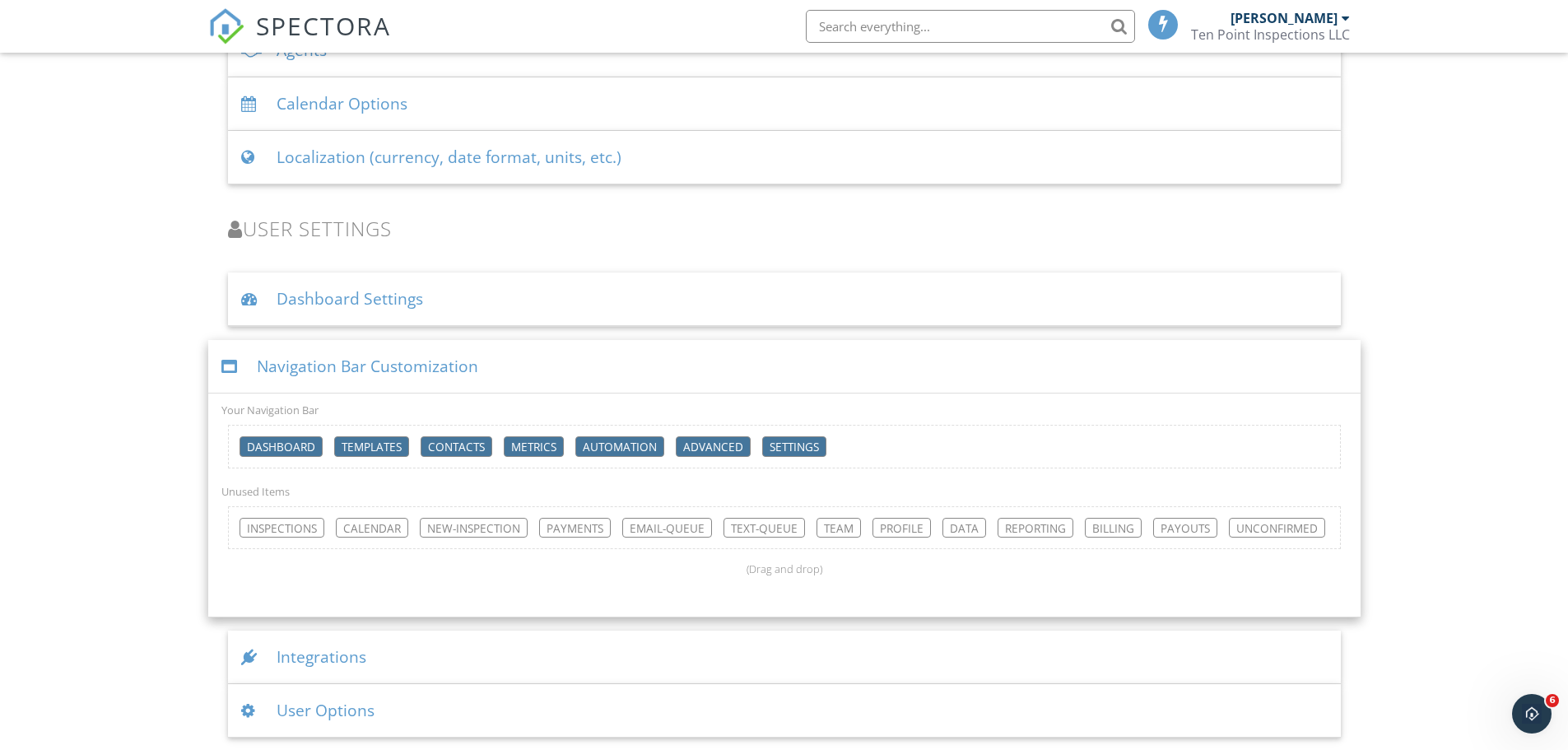
scroll to position [2315, 0]
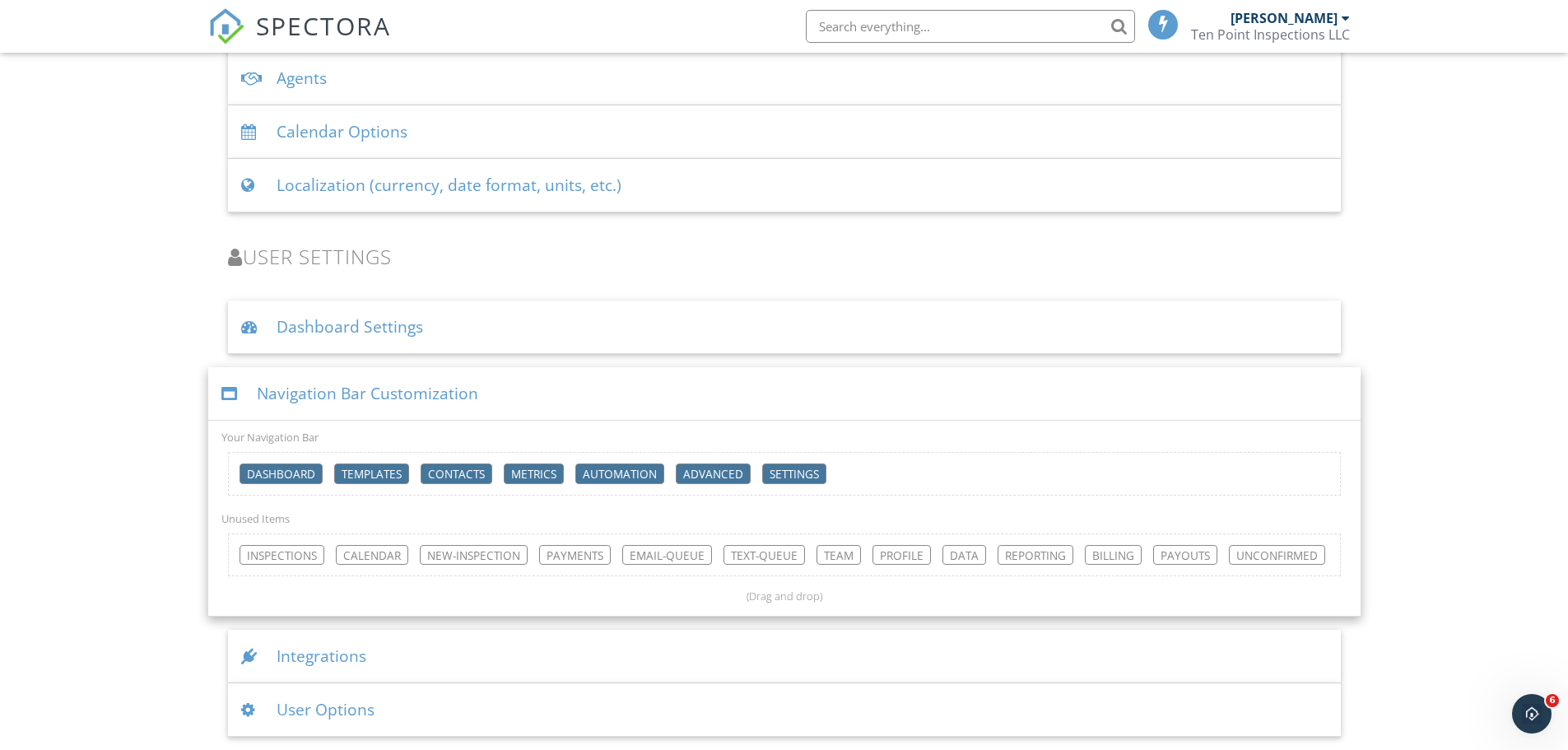
click at [414, 726] on div "User Options" at bounding box center [784, 711] width 1113 height 53
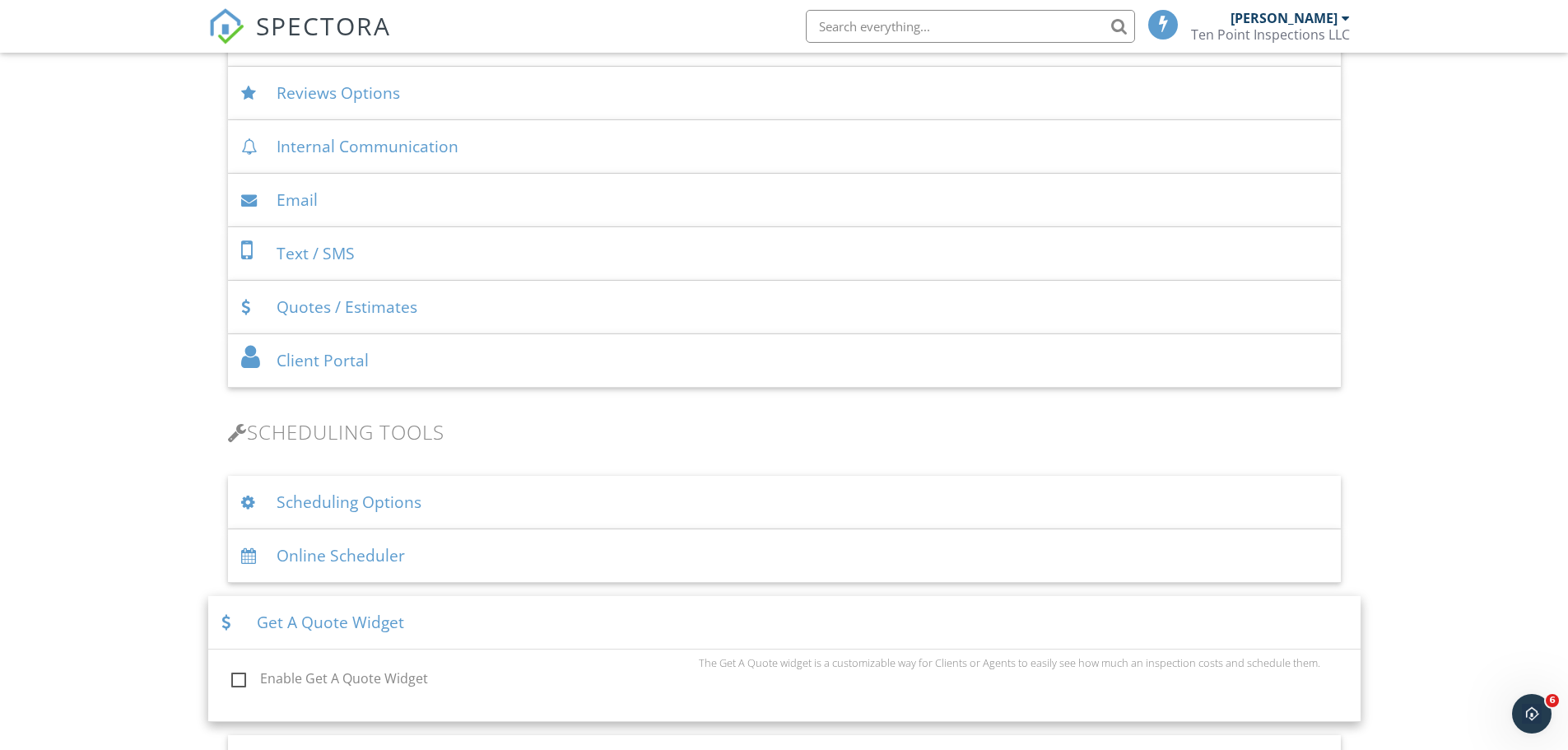
scroll to position [564, 0]
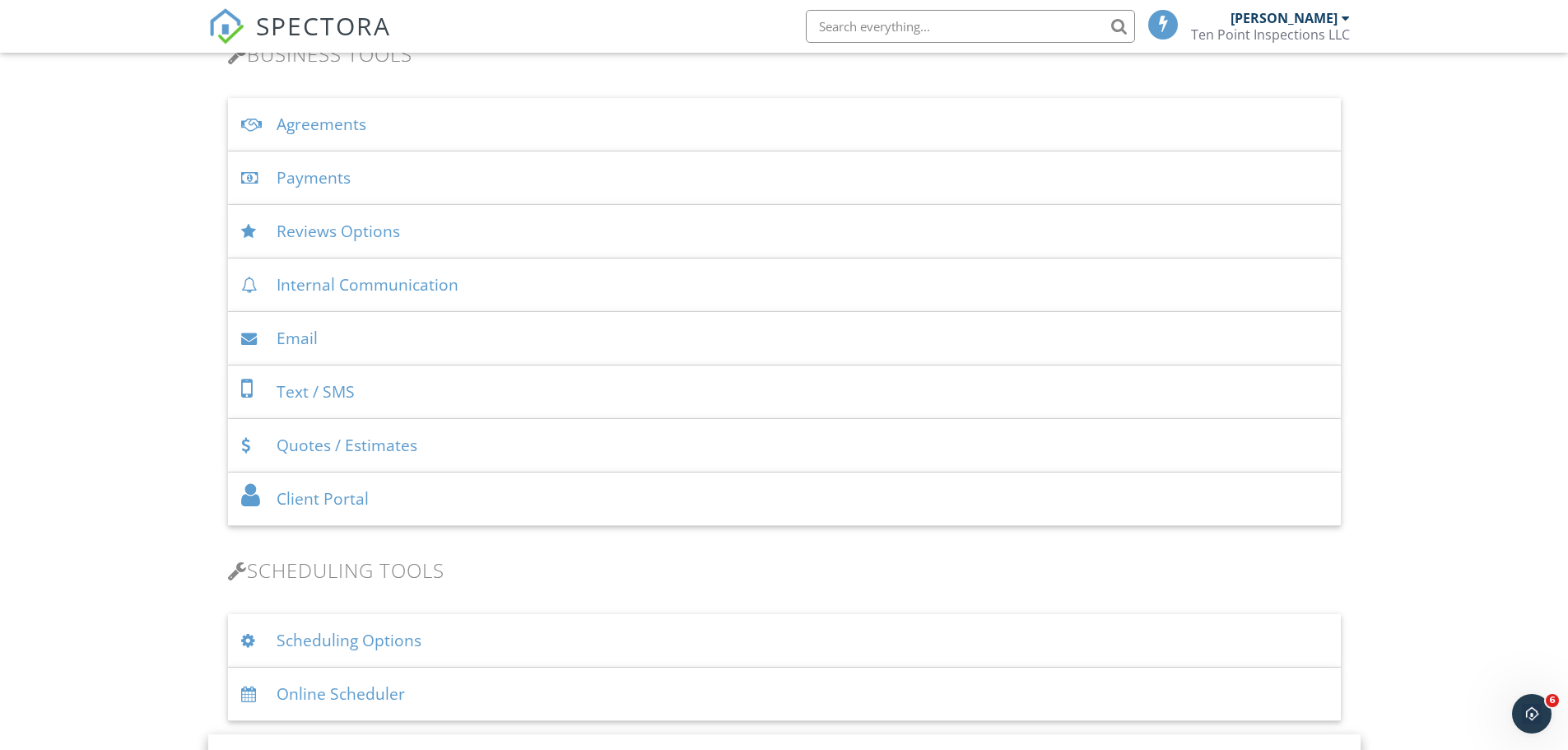
click at [419, 336] on div "Email" at bounding box center [784, 339] width 1113 height 53
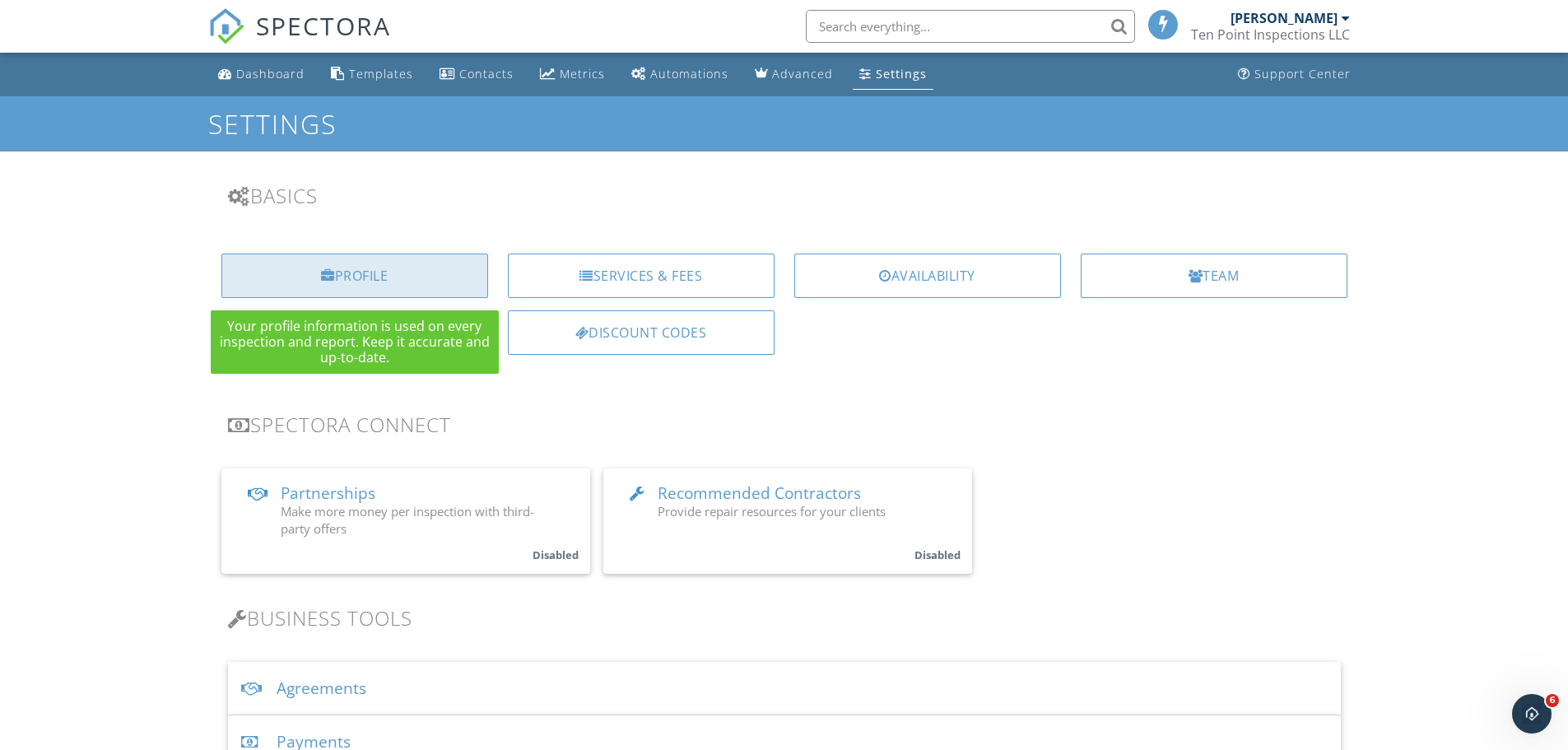
click at [439, 285] on div "Profile" at bounding box center [354, 275] width 267 height 44
